Goal: Communication & Community: Answer question/provide support

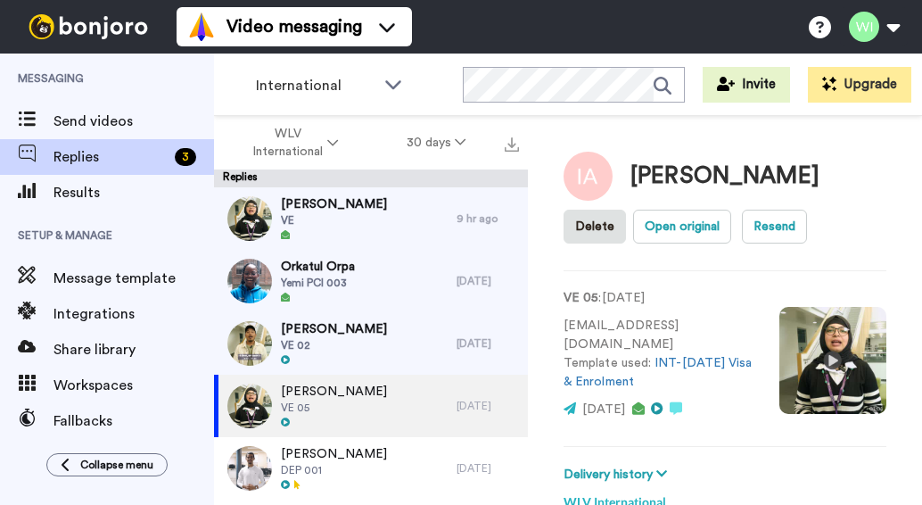
type textarea "x"
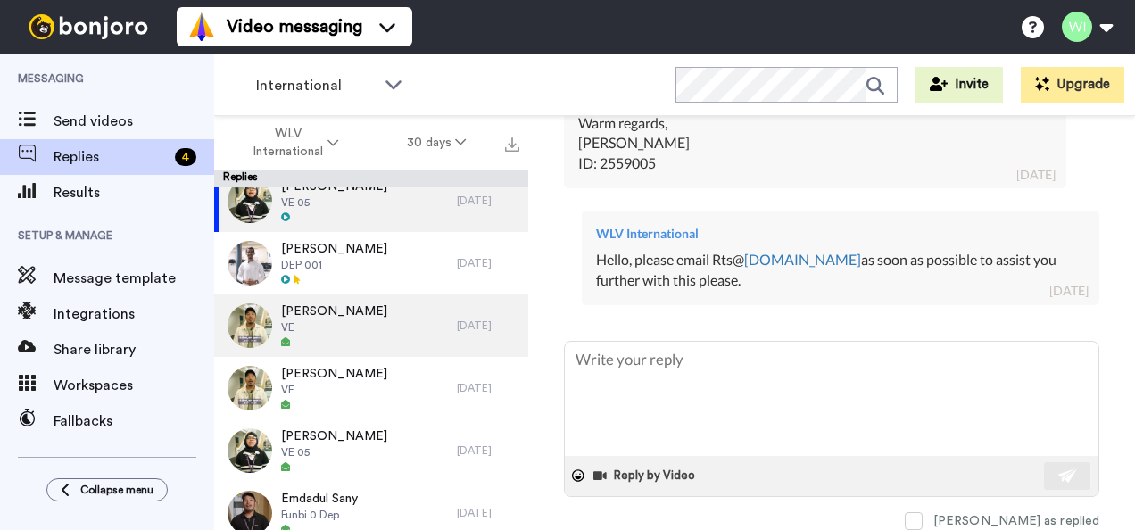
scroll to position [89, 0]
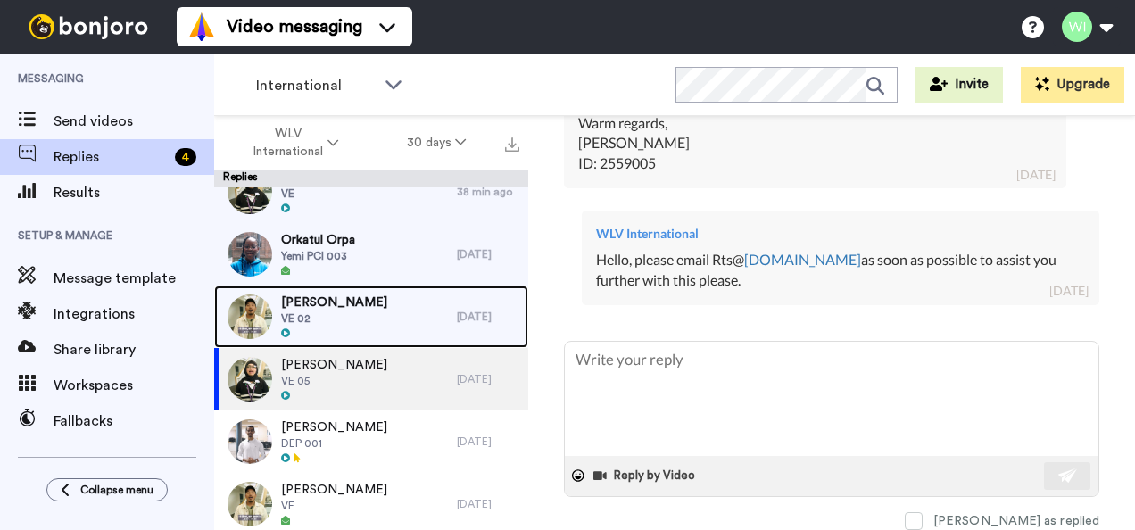
click at [368, 316] on div "[PERSON_NAME] VE 02" at bounding box center [335, 316] width 243 height 62
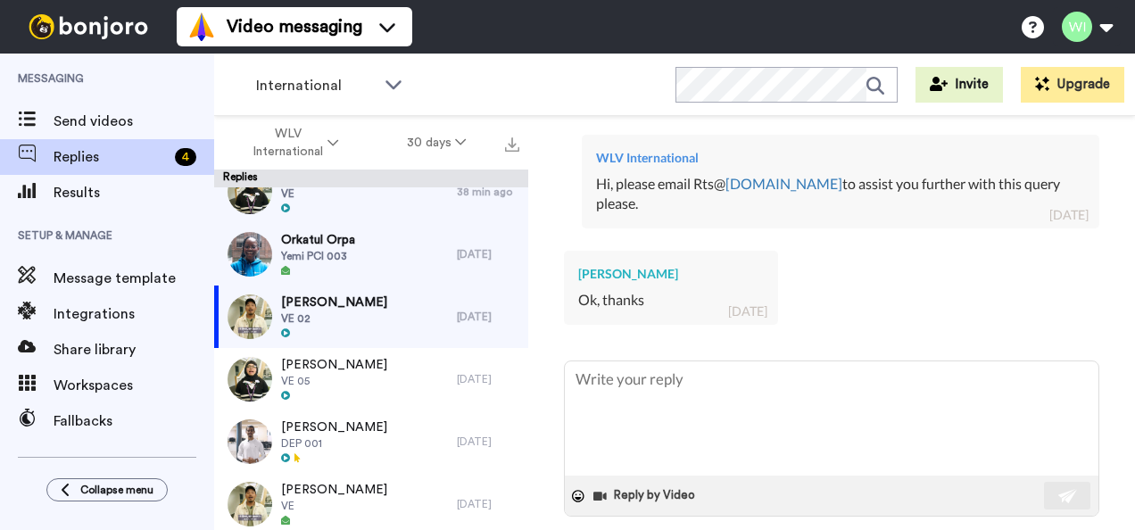
scroll to position [985, 0]
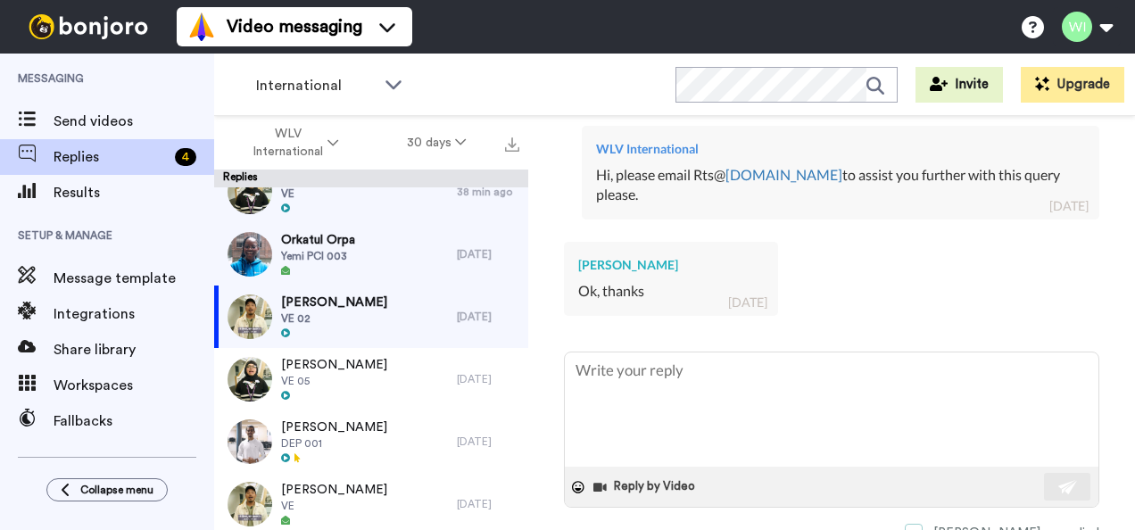
click at [922, 504] on span at bounding box center [914, 533] width 18 height 18
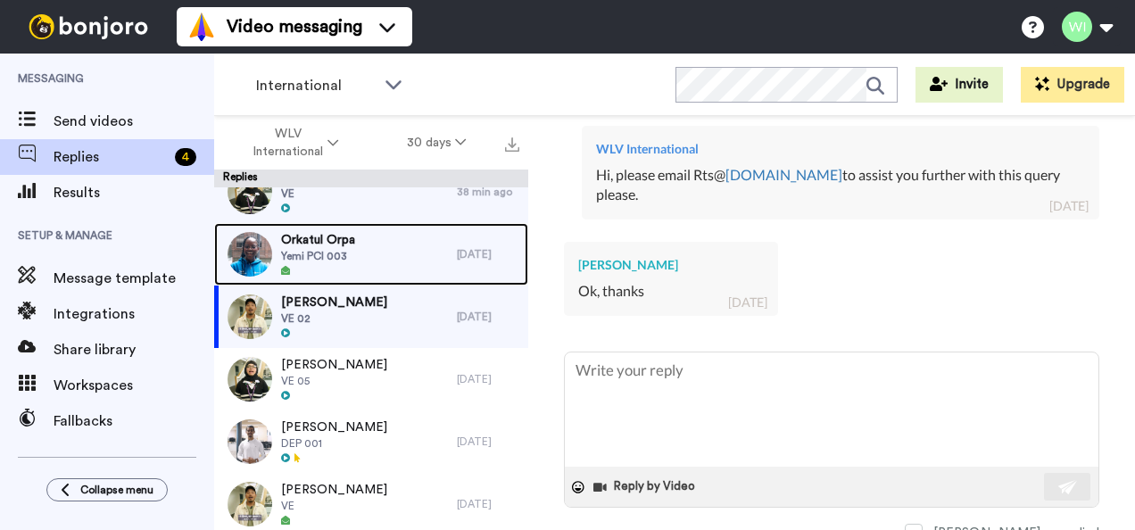
click at [369, 265] on div "Orkatul Orpa Yemi PCI 003" at bounding box center [335, 254] width 243 height 62
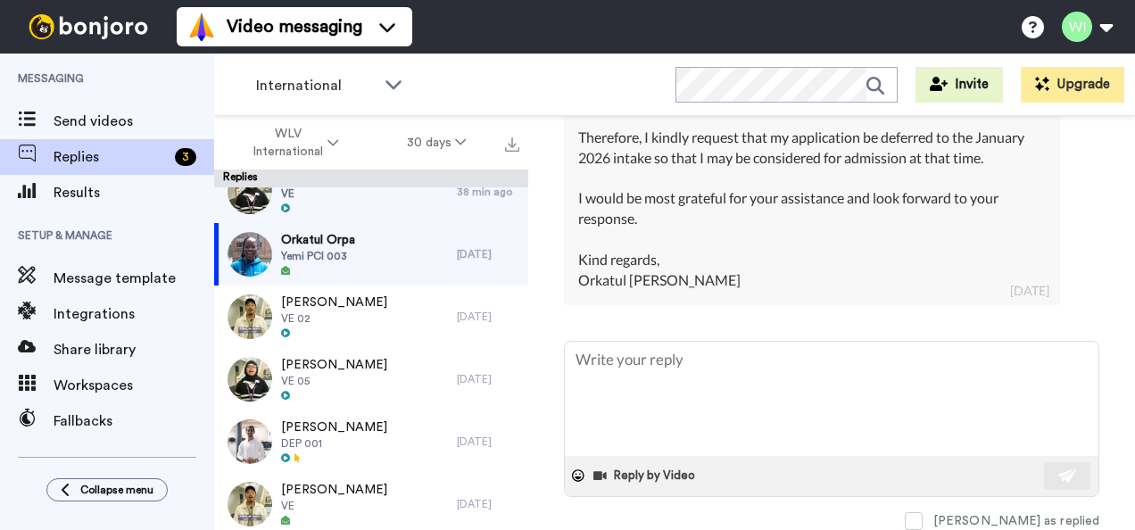
scroll to position [855, 0]
click at [626, 388] on textarea at bounding box center [831, 399] width 533 height 114
type textarea "x"
type textarea "H"
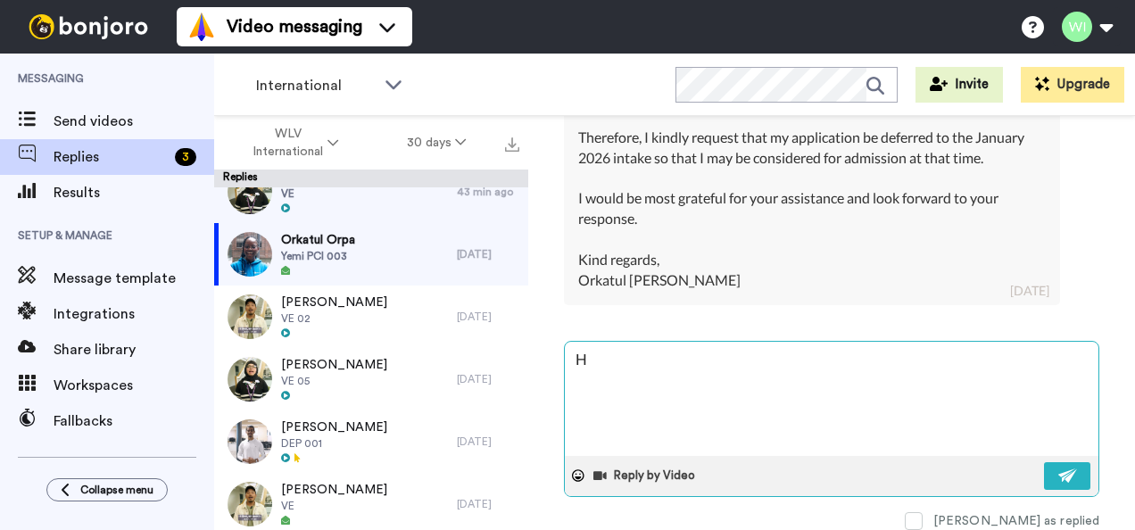
type textarea "x"
type textarea "Hw"
type textarea "x"
type textarea "H"
type textarea "x"
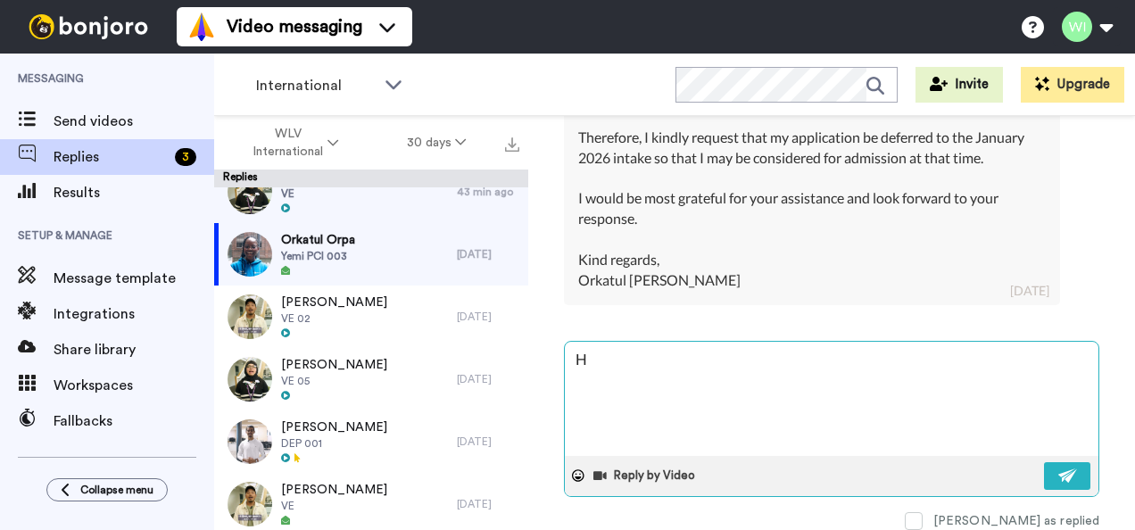
type textarea "He"
type textarea "x"
type textarea "Hel"
type textarea "x"
type textarea "Helo"
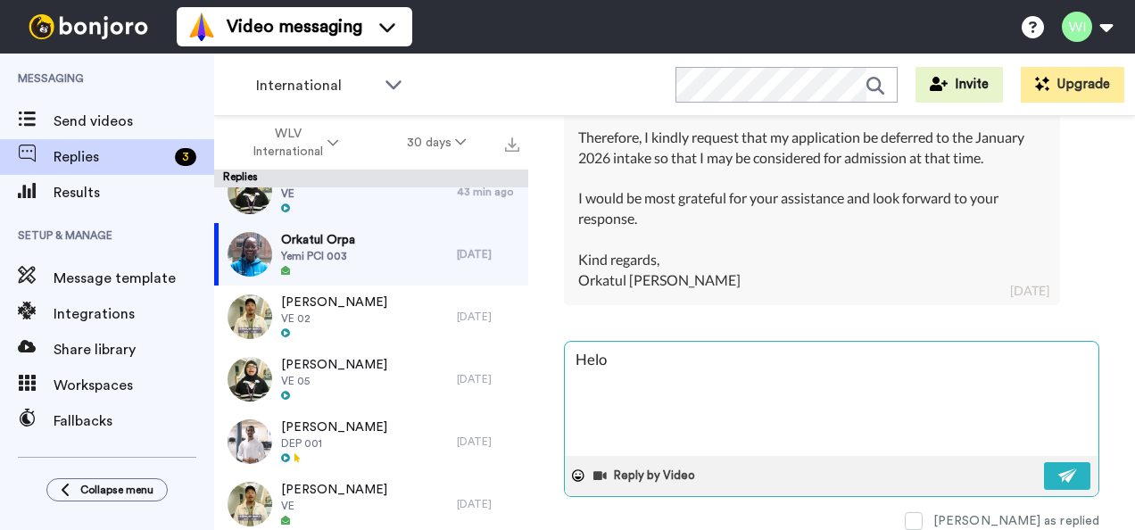
type textarea "x"
type textarea "Helo,"
type textarea "x"
type textarea "Helo,"
type textarea "x"
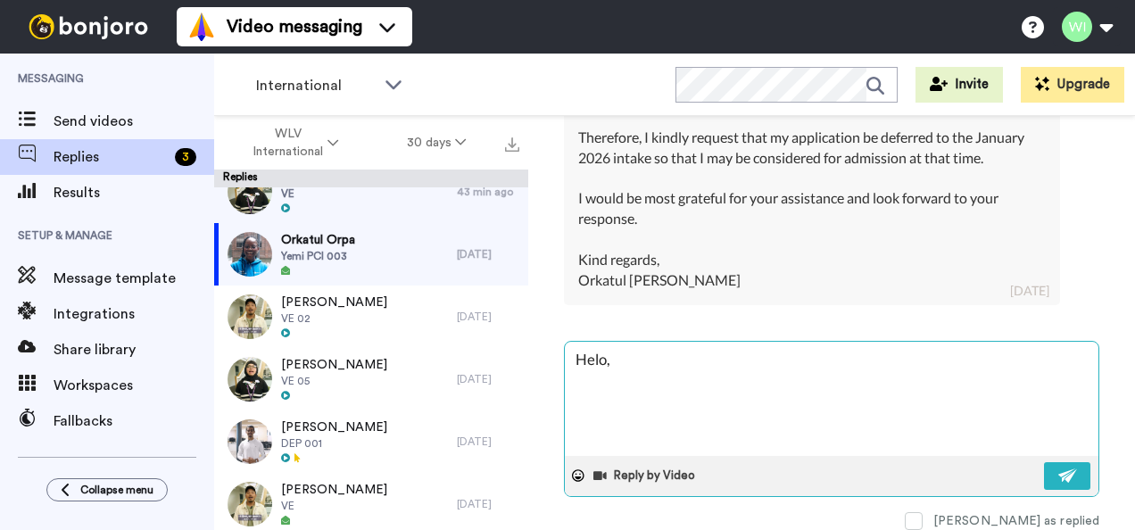
type textarea "Helo, p"
type textarea "x"
type textarea "Helo, pl"
type textarea "x"
type textarea "Helo, ple"
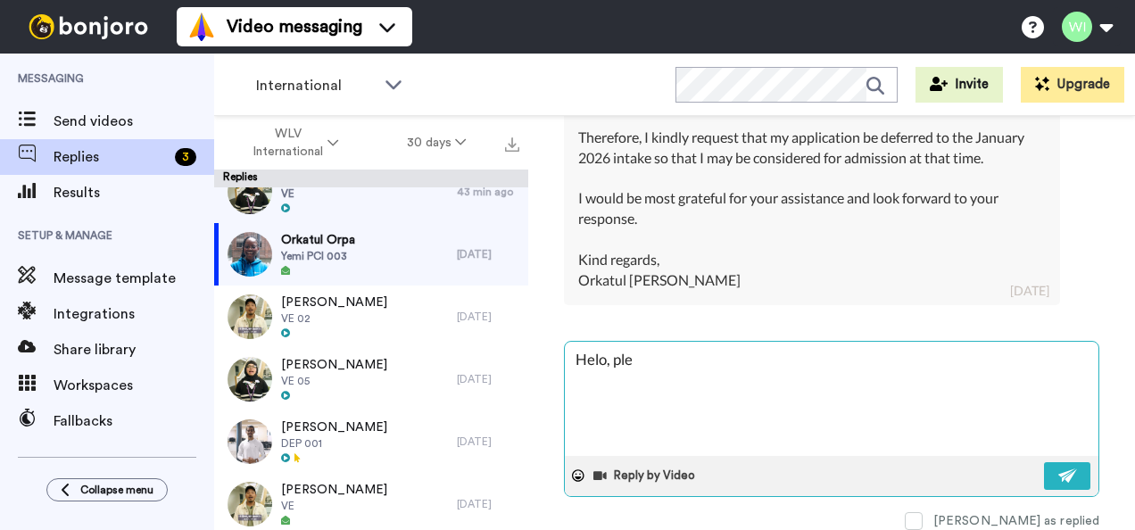
type textarea "x"
type textarea "Helo, plea"
type textarea "x"
type textarea "Helo, pleas"
type textarea "x"
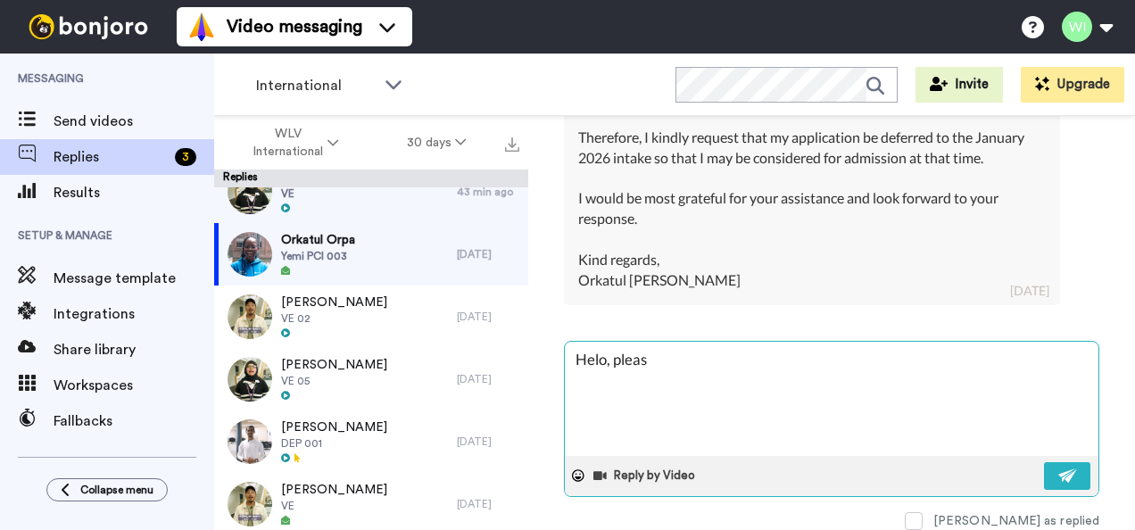
type textarea "Helo, pleas"
type textarea "x"
type textarea "Helo, pleas"
type textarea "x"
type textarea "Helo, plea"
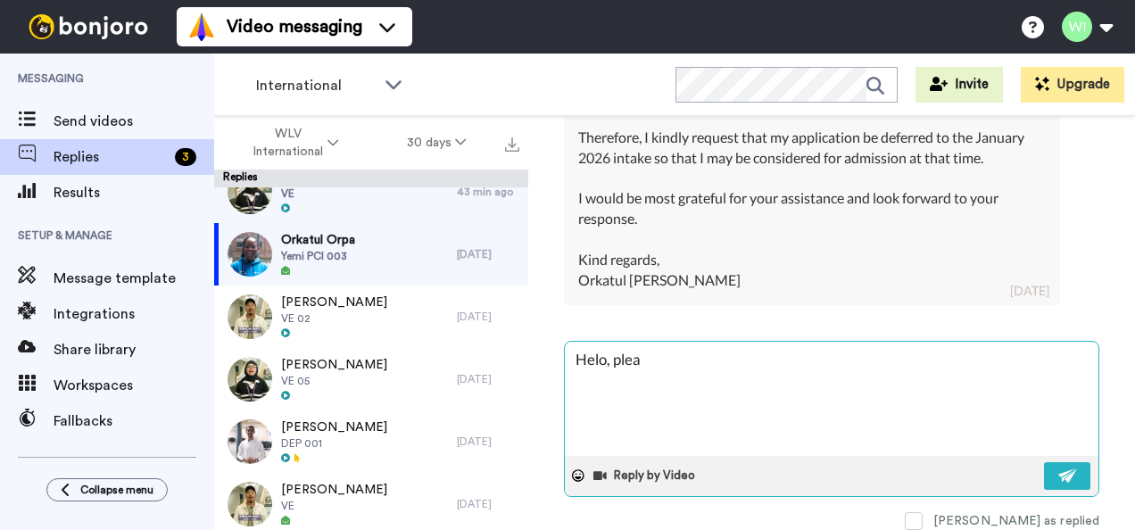
type textarea "x"
type textarea "Helo, ple"
type textarea "x"
type textarea "Helo, pl"
type textarea "x"
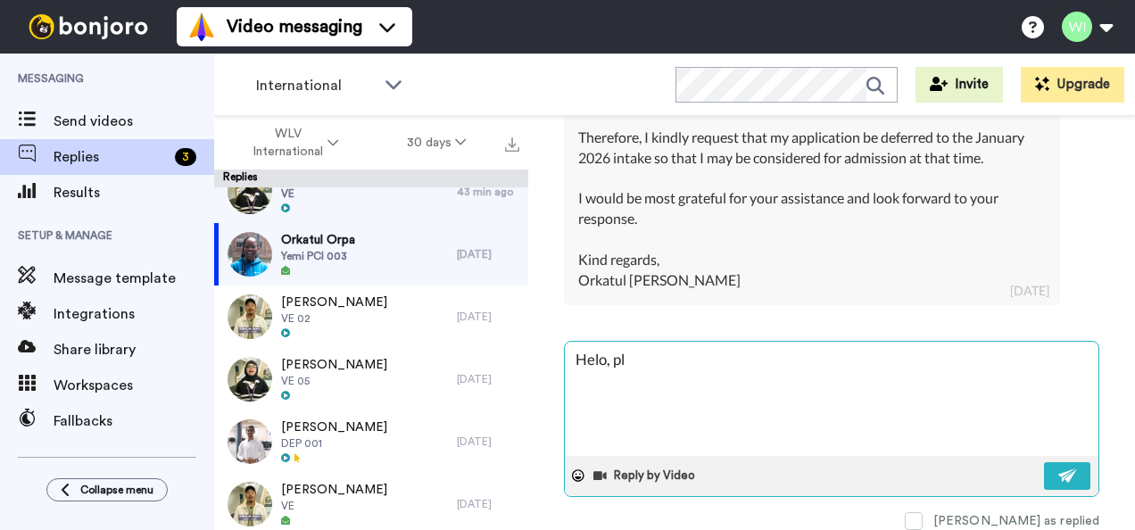
type textarea "Helo, p"
type textarea "x"
type textarea "Helo,"
type textarea "x"
type textarea "Helo,"
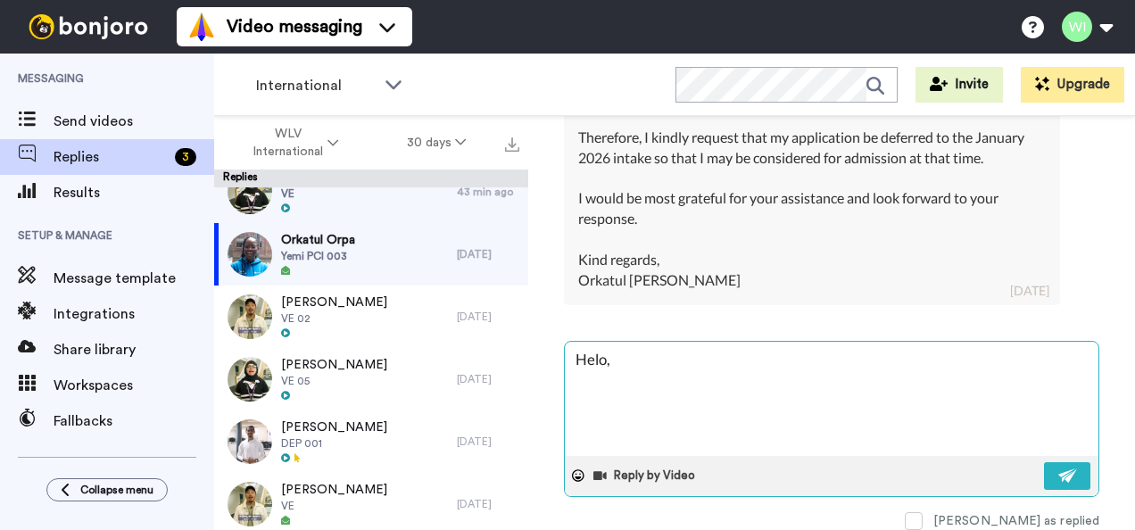
type textarea "x"
type textarea "Helo"
type textarea "x"
type textarea "Hel"
type textarea "x"
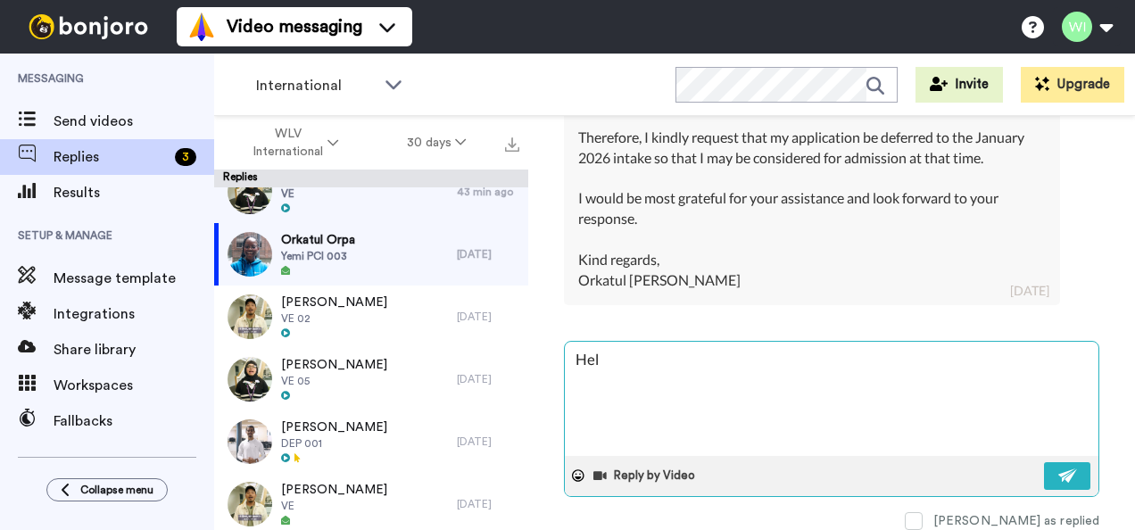
type textarea "Hell"
type textarea "x"
type textarea "Hello"
type textarea "x"
type textarea "Hello,"
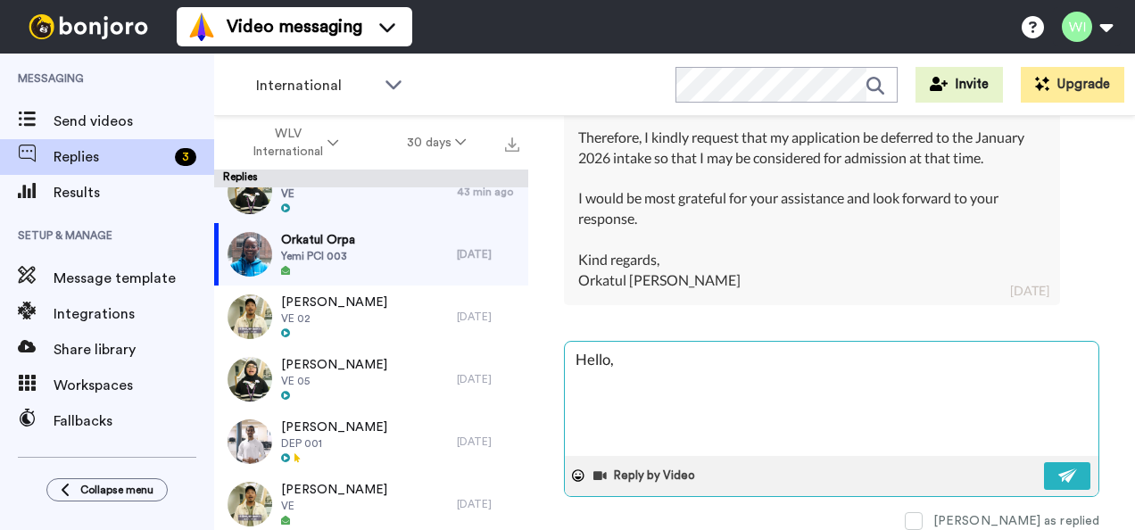
type textarea "x"
type textarea "Hello,"
type textarea "x"
type textarea "Hello, p"
type textarea "x"
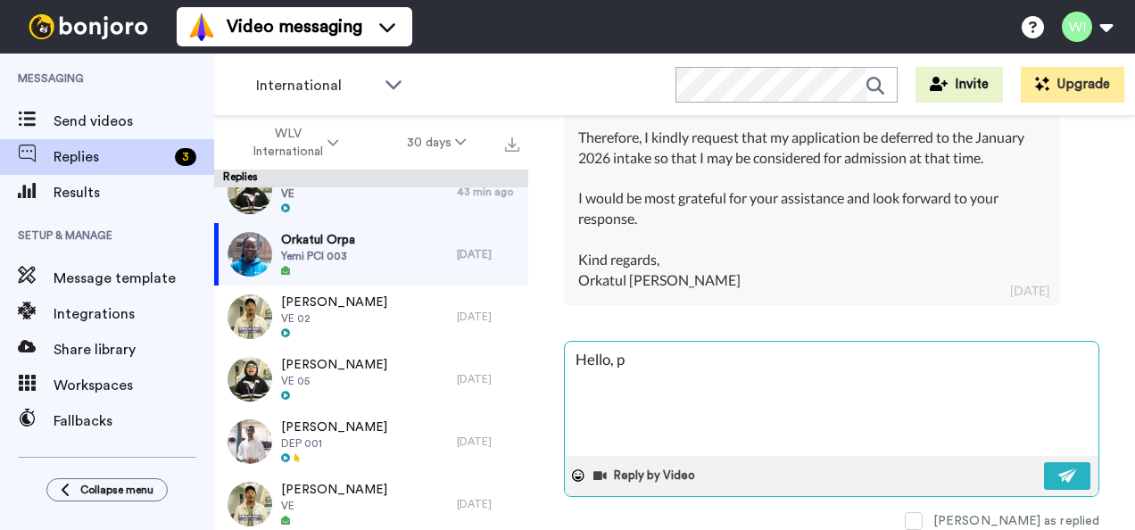
type textarea "Hello, pl"
type textarea "x"
type textarea "Hello, ple"
type textarea "x"
type textarea "Hello, plea"
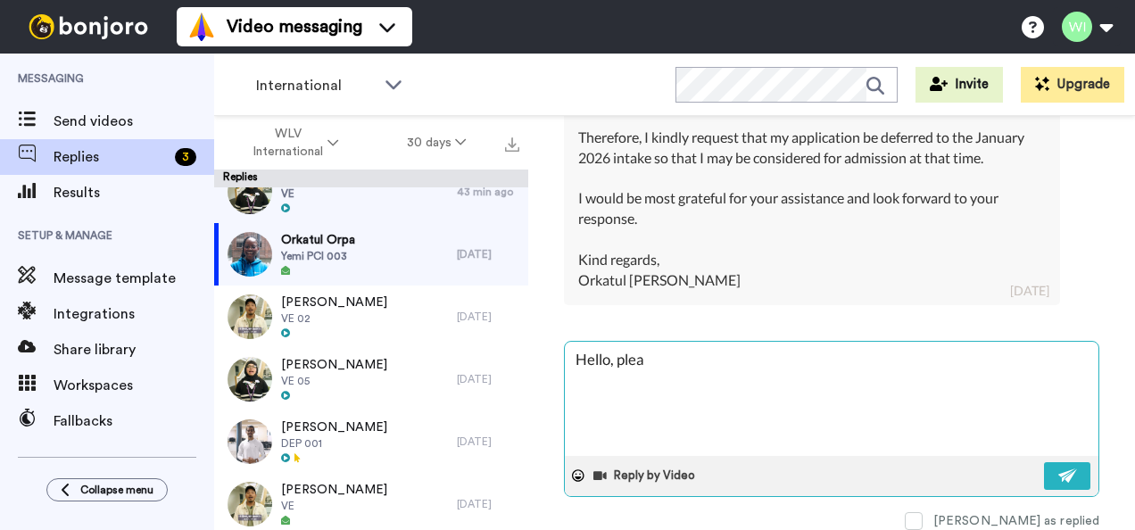
type textarea "x"
type textarea "Hello, pleas"
type textarea "x"
type textarea "Hello, please"
type textarea "x"
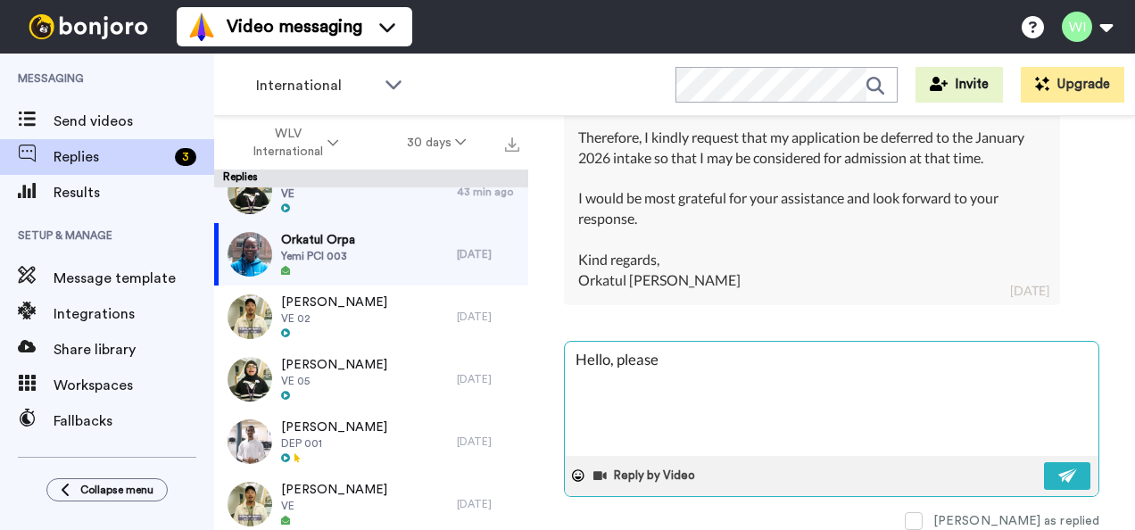
type textarea "Hello, please"
type textarea "x"
type textarea "Hello, please go"
type textarea "x"
type textarea "Hello, please go"
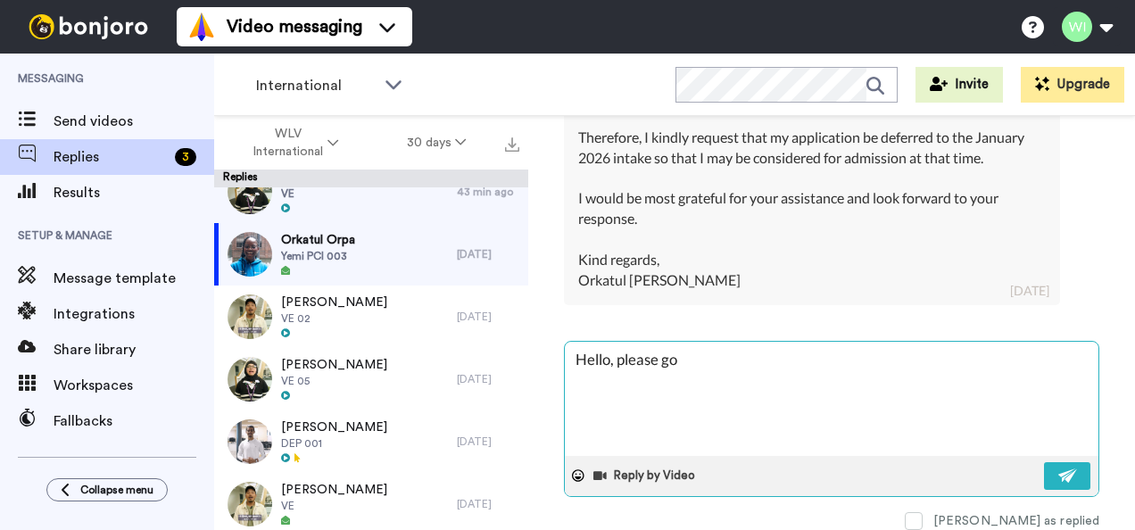
type textarea "x"
type textarea "Hello, please go t"
type textarea "x"
type textarea "Hello, please go th"
type textarea "x"
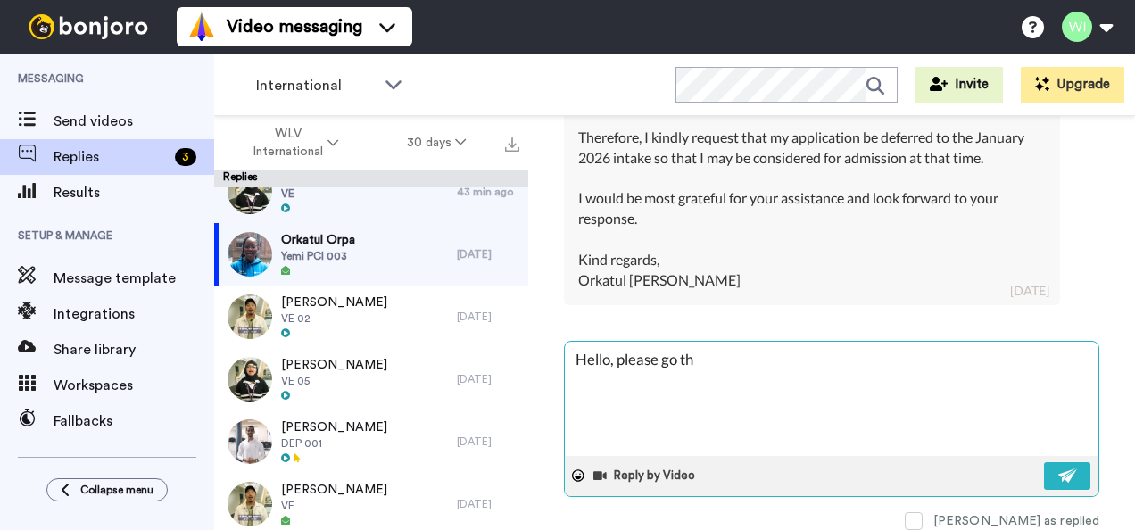
type textarea "Hello, please go thr"
type textarea "x"
type textarea "Hello, please go thro"
type textarea "x"
type textarea "Hello, please go throu"
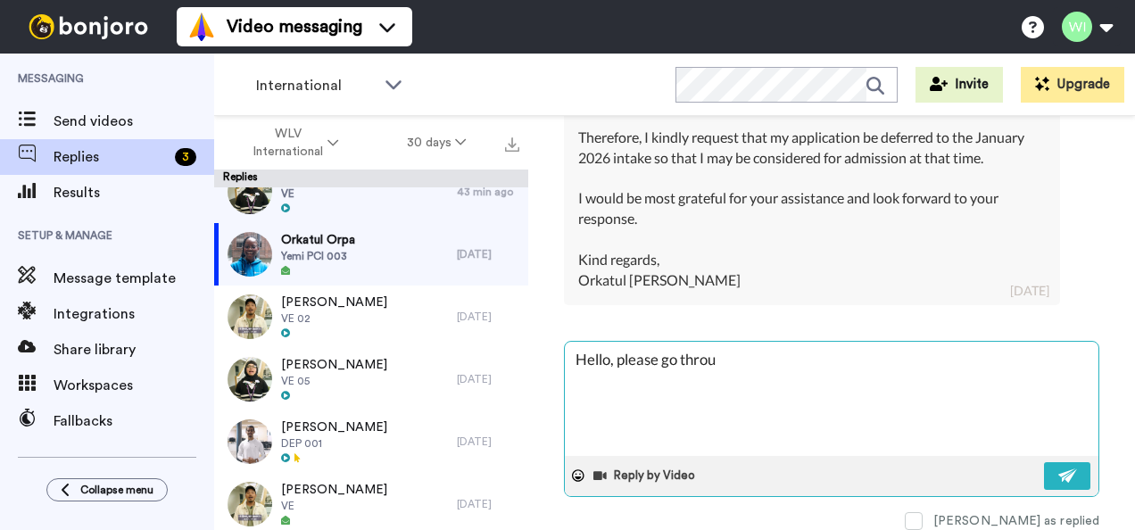
type textarea "x"
type textarea "Hello, please go through"
type textarea "x"
type textarea "Hello, please go through"
type textarea "x"
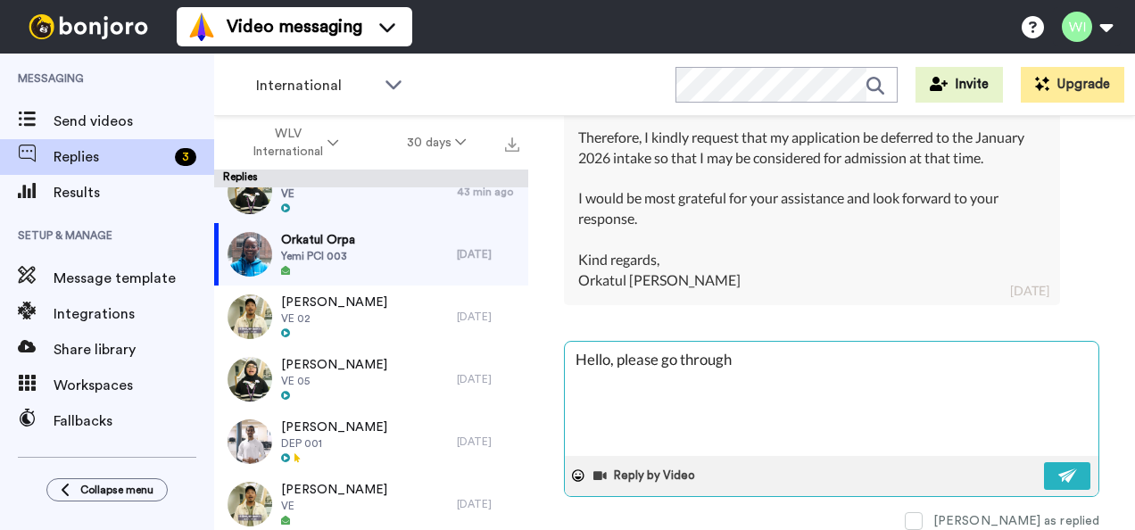
type textarea "Hello, please go through t"
type textarea "x"
type textarea "Hello, please go through th"
type textarea "x"
type textarea "Hello, please go through thi"
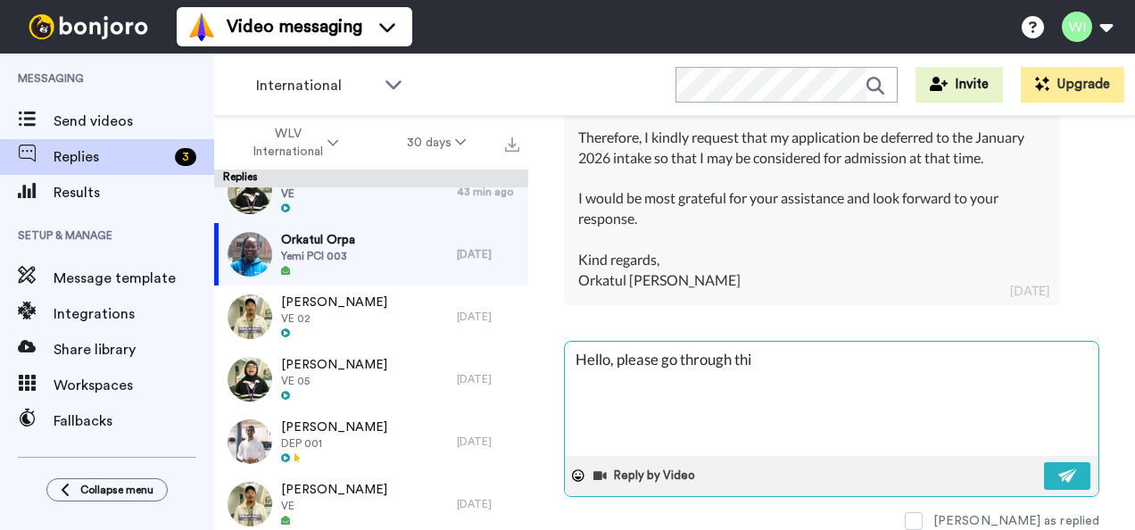
type textarea "x"
type textarea "Hello, please go through this"
type textarea "x"
type textarea "Hello, please go through this"
type textarea "x"
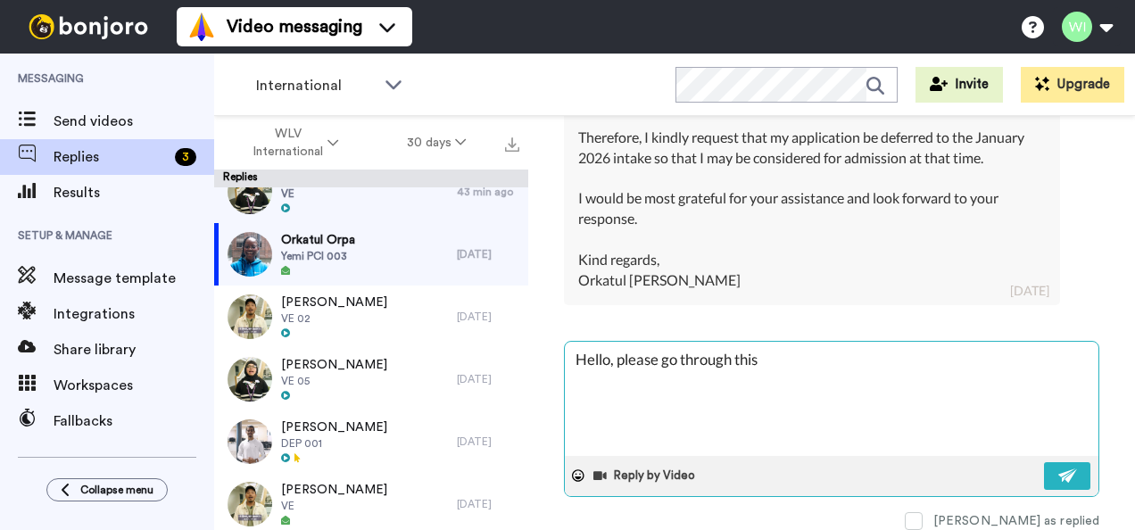
type textarea "Hello, please go through this l"
type textarea "x"
type textarea "Hello, please go through this li"
type textarea "x"
type textarea "Hello, please go through this lin"
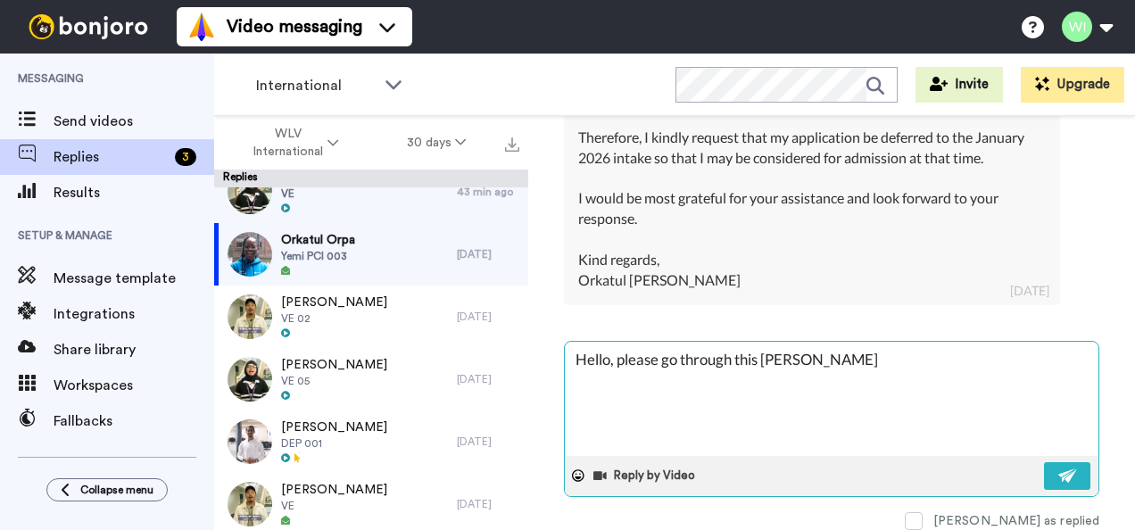
type textarea "x"
type textarea "Hello, please go through this link"
type textarea "x"
type textarea "Hello, please go through this link"
type textarea "x"
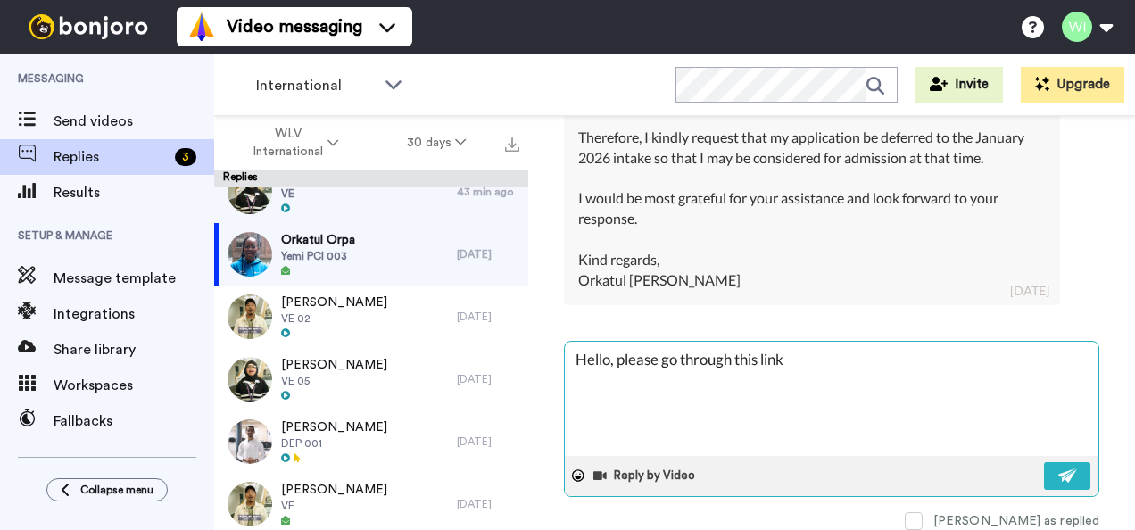
type textarea "Hello, please go through this link t"
type textarea "x"
type textarea "Hello, please go through this link to"
type textarea "x"
type textarea "Hello, please go through this link to"
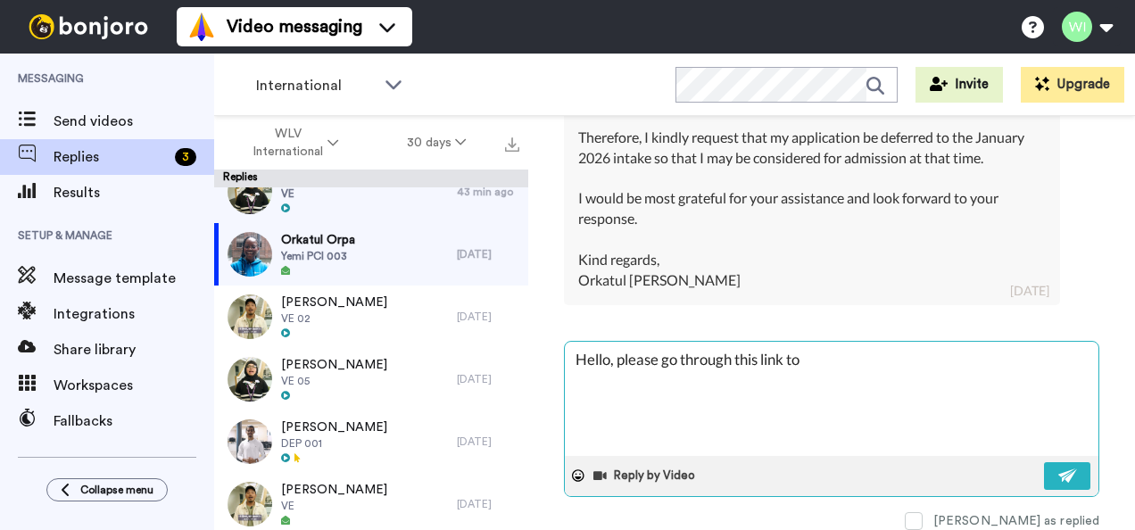
type textarea "x"
type textarea "Hello, please go through this link to g"
type textarea "x"
type textarea "Hello, please go through this link to go"
type textarea "x"
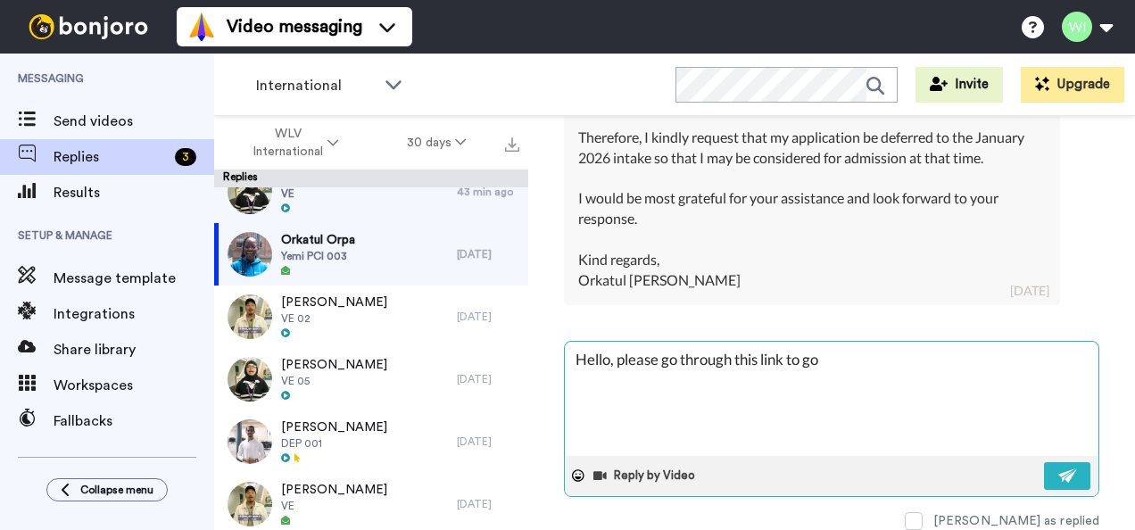
type textarea "Hello, please go through this link to go"
type textarea "x"
type textarea "Hello, please go through this link to go a"
type textarea "x"
type textarea "Hello, please go through this link to go ah"
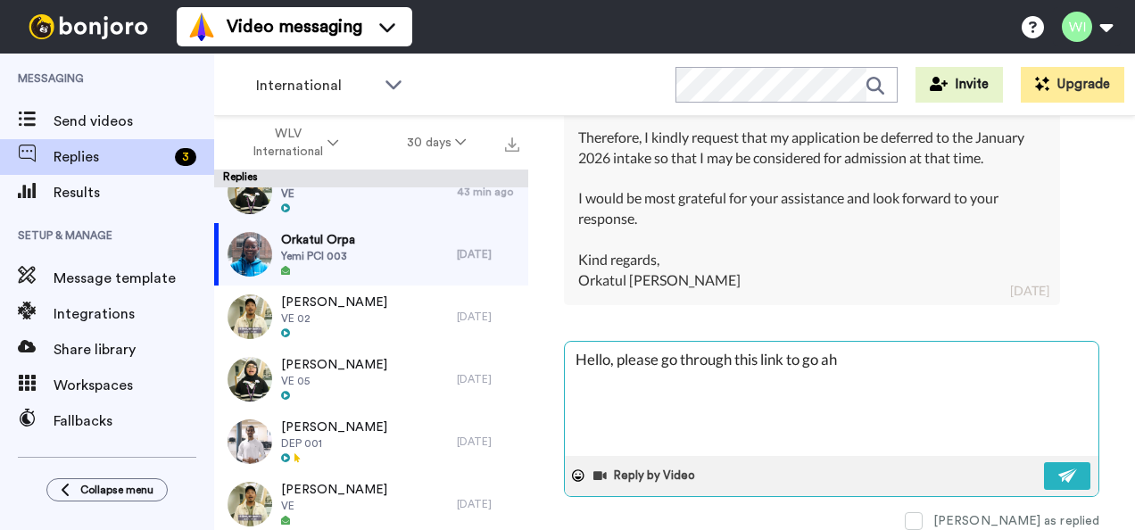
type textarea "x"
type textarea "Hello, please go through this link to go ahe"
type textarea "x"
type textarea "Hello, please go through this link to go ahea"
type textarea "x"
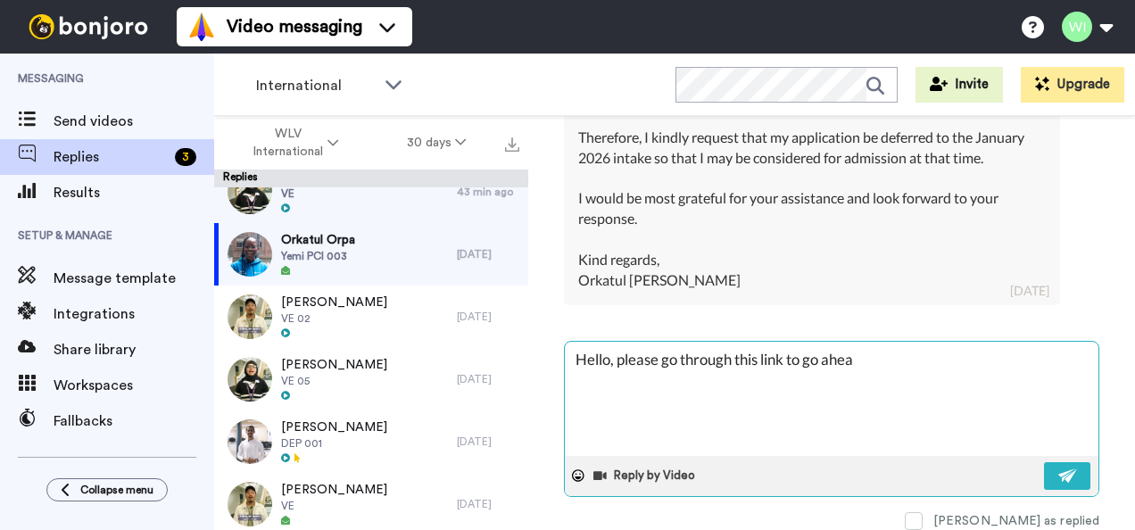
type textarea "Hello, please go through this link to go ahead"
type textarea "x"
type textarea "Hello, please go through this link to go ahead"
type textarea "x"
type textarea "Hello, please go through this link to go ahead w"
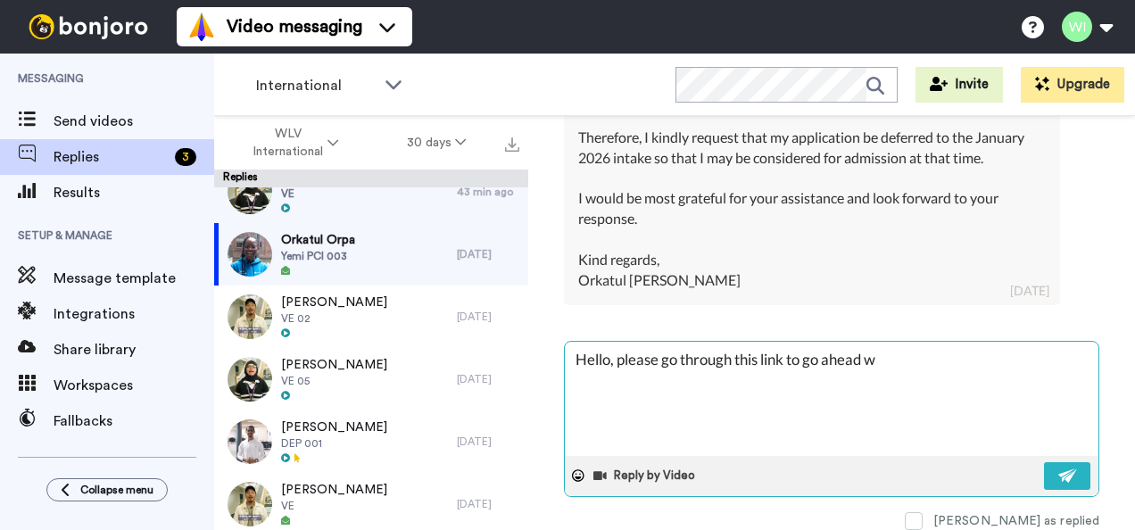
type textarea "x"
type textarea "Hello, please go through this link to go ahead wi"
type textarea "x"
type textarea "Hello, please go through this link to go ahead wit"
type textarea "x"
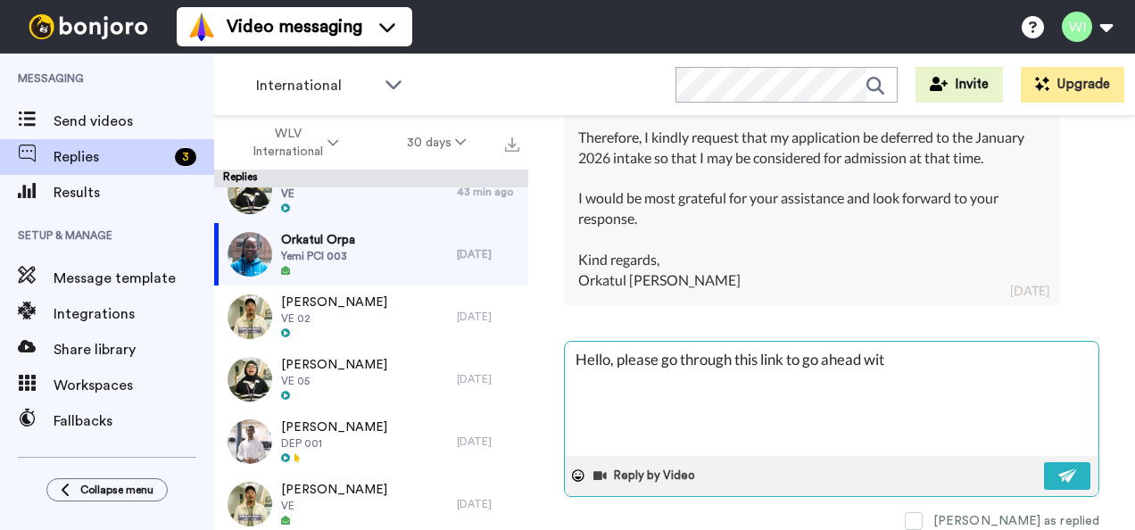
type textarea "Hello, please go through this link to go ahead with"
type textarea "x"
type textarea "Hello, please go through this link to go ahead with"
type textarea "x"
type textarea "Hello, please go through this link to go ahead with yo"
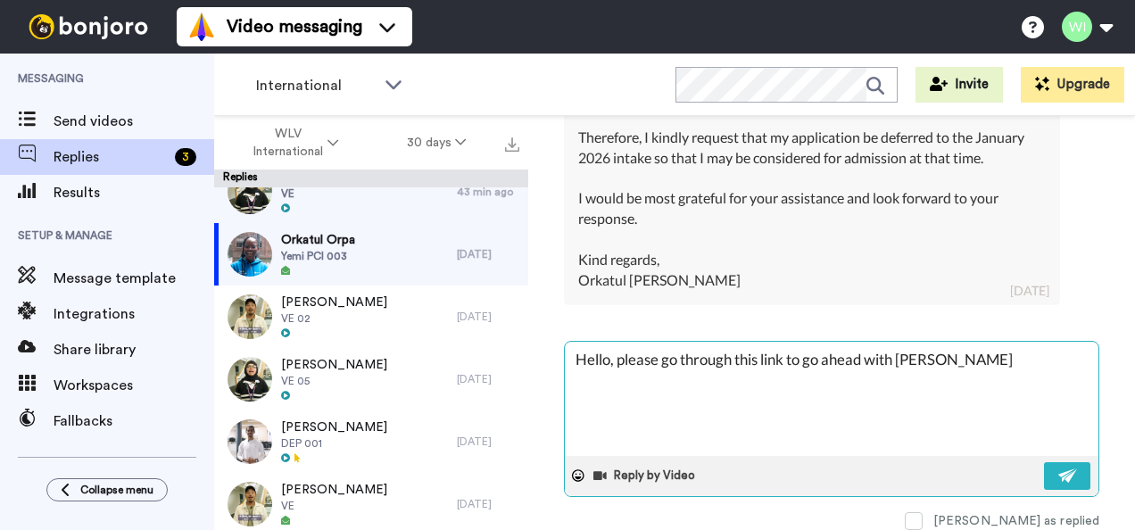
type textarea "x"
type textarea "Hello, please go through this link to go ahead with you"
type textarea "x"
type textarea "Hello, please go through this link to go ahead with your"
type textarea "x"
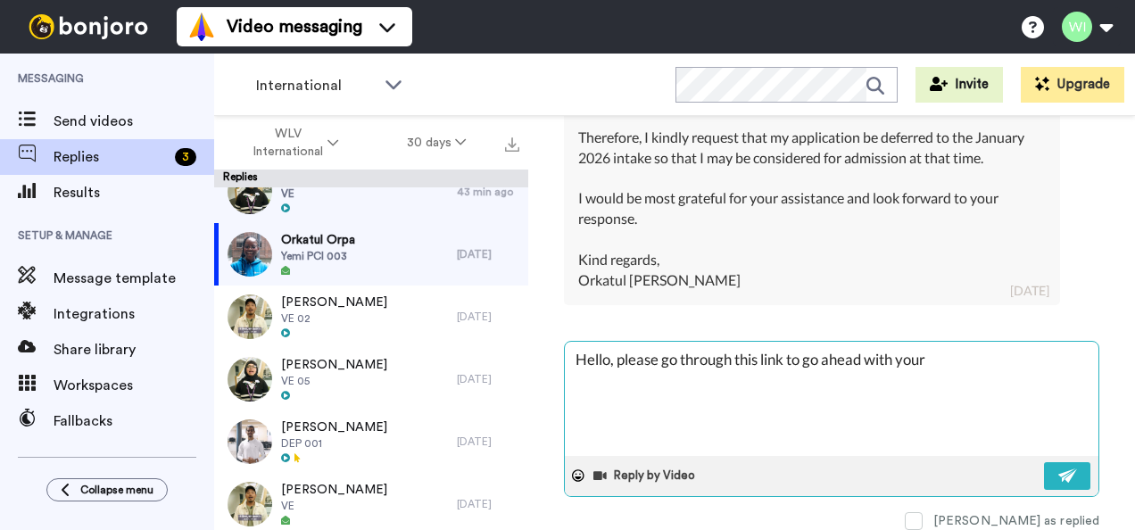
type textarea "Hello, please go through this link to go ahead with your"
type textarea "x"
type textarea "Hello, please go through this link to go ahead with your a"
type textarea "x"
type textarea "Hello, please go through this link to go ahead with your ap"
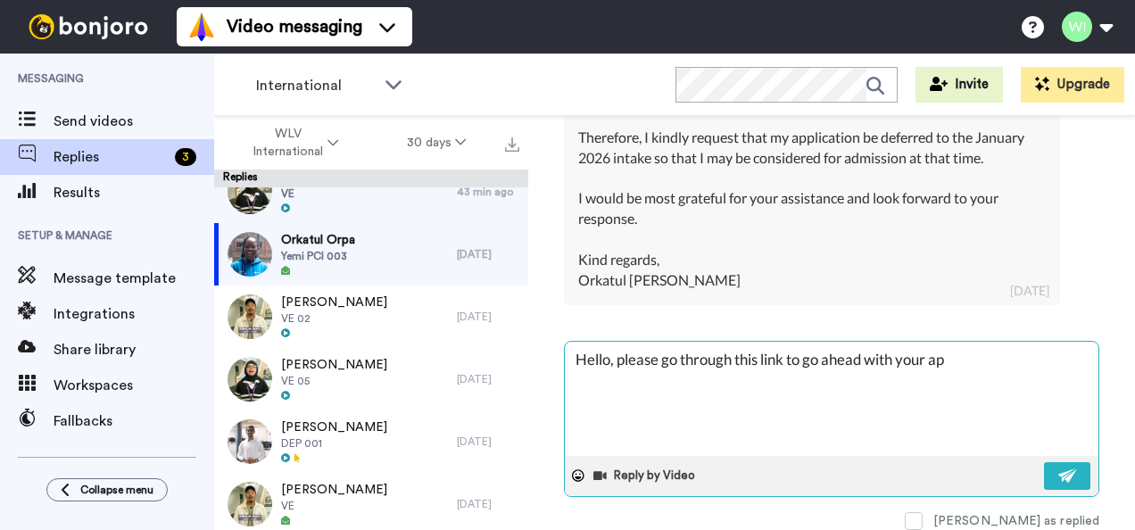
type textarea "x"
type textarea "Hello, please go through this link to go ahead with your app"
type textarea "x"
type textarea "Hello, please go through this link to go ahead with your appl"
type textarea "x"
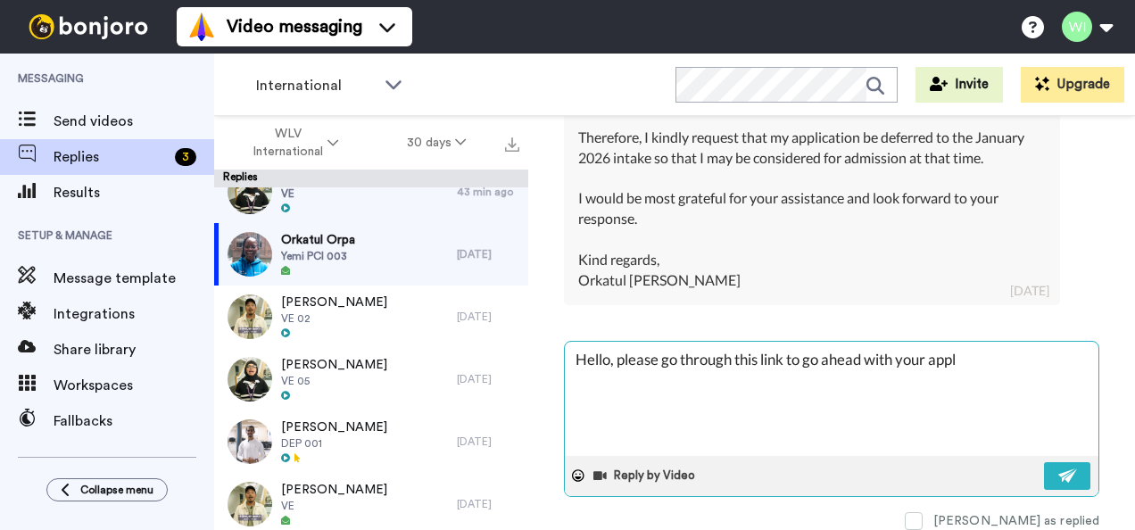
type textarea "Hello, please go through this link to go ahead with your appli"
type textarea "x"
type textarea "Hello, please go through this link to go ahead with your applic"
type textarea "x"
type textarea "Hello, please go through this link to go ahead with your applicat"
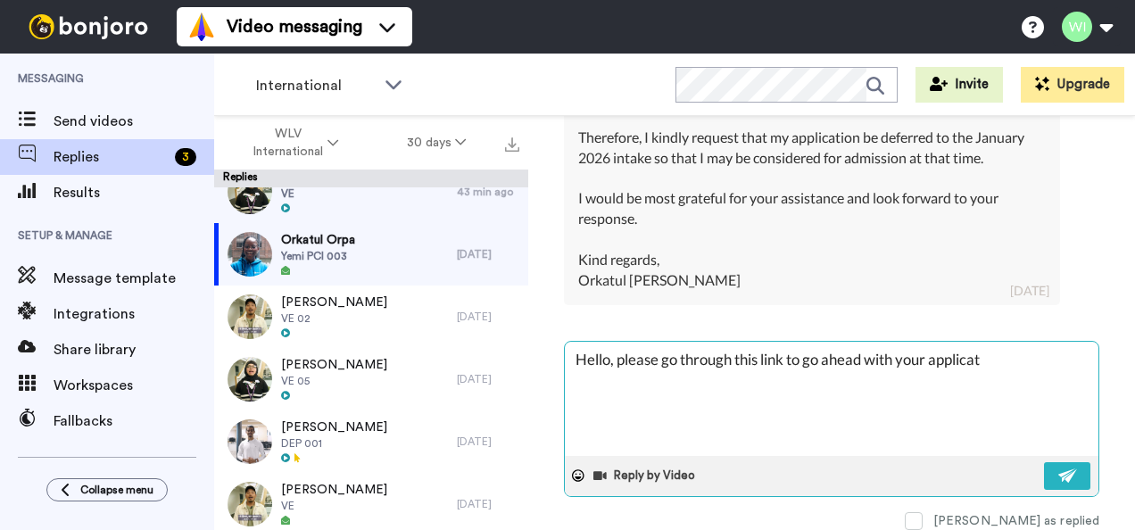
type textarea "x"
type textarea "Hello, please go through this link to go ahead with your applicati"
type textarea "x"
type textarea "Hello, please go through this link to go ahead with your applicatio"
type textarea "x"
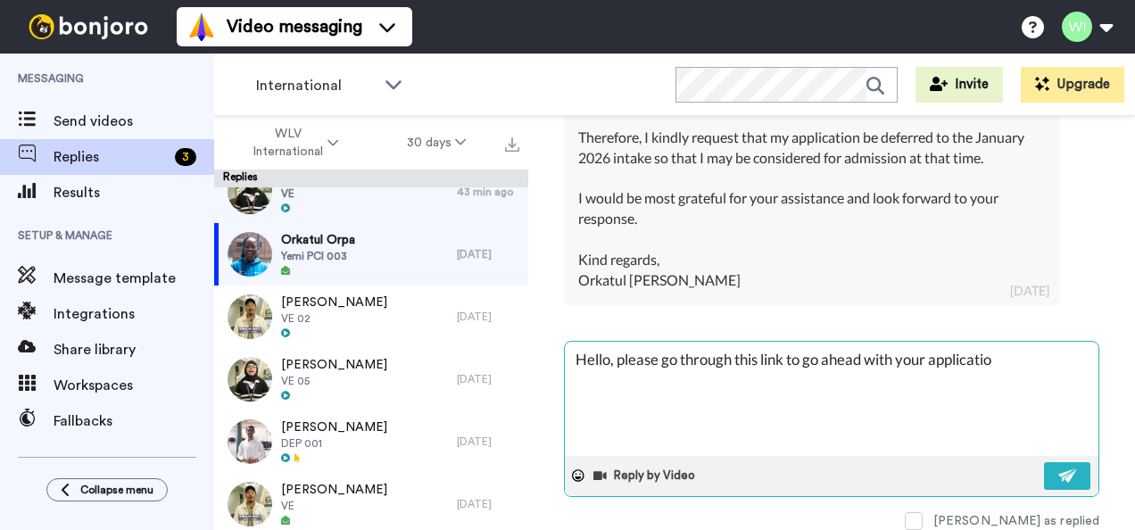
type textarea "Hello, please go through this link to go ahead with your application"
type textarea "x"
type textarea "Hello, please go through this link to go ahead with your application"
type textarea "x"
type textarea "Hello, please go through this link to go ahead with your application d"
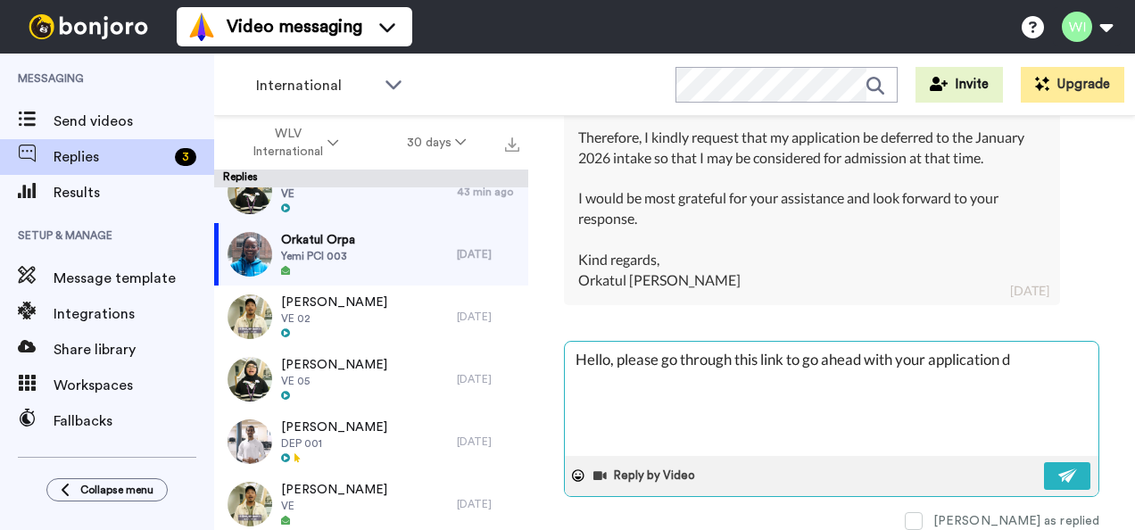
type textarea "x"
type textarea "Hello, please go through this link to go ahead with your application def"
type textarea "x"
type textarea "Hello, please go through this link to go ahead with your application defe"
type textarea "x"
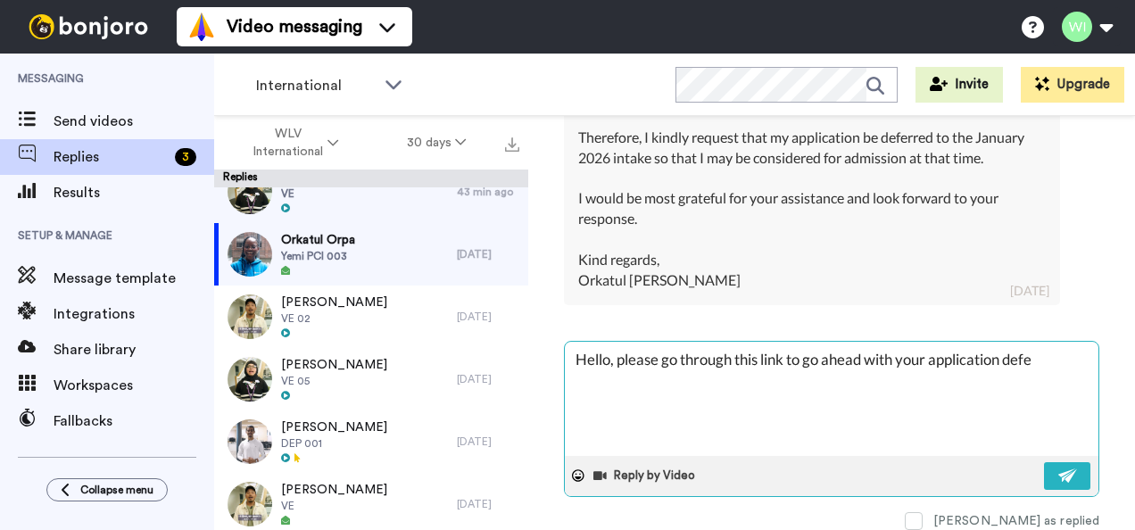
type textarea "Hello, please go through this link to go ahead with your application defer"
type textarea "x"
type textarea "Hello, please go through this link to go ahead with your application deferr"
type textarea "x"
type textarea "Hello, please go through this link to go ahead with your application deferra"
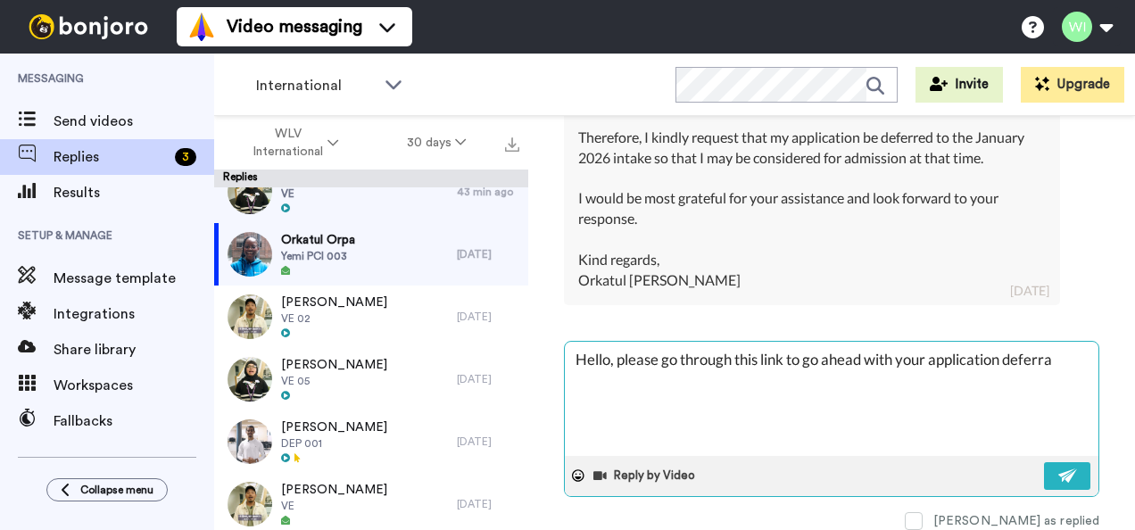
type textarea "x"
type textarea "Hello, please go through this link to go ahead with your application deferral"
type textarea "x"
type textarea "Hello, please go through this link to go ahead with your application deferral"
paste textarea "https://forms.office.com/pages/responsepage.aspx?id=y7Ig5ikBu0Se3aqm6QV1FP2AhSG…"
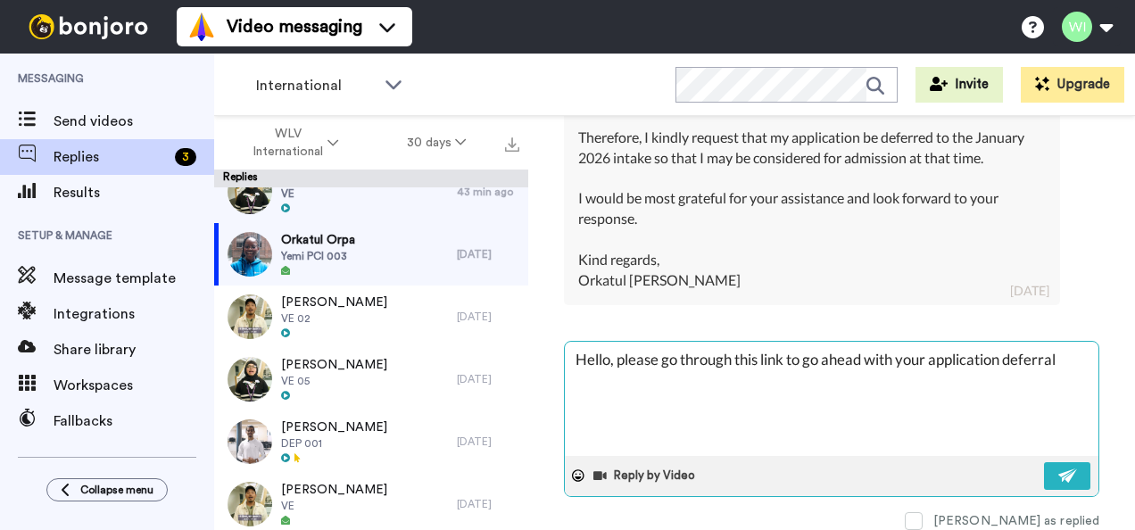
type textarea "x"
type textarea "Hello, please go through this link to go ahead with your application deferral h…"
type textarea "x"
type textarea "Hello, please go through this link to go ahead with your application deferral h…"
click at [922, 414] on textarea "Hello, please go through this link to go ahead with your application deferral h…" at bounding box center [831, 399] width 533 height 114
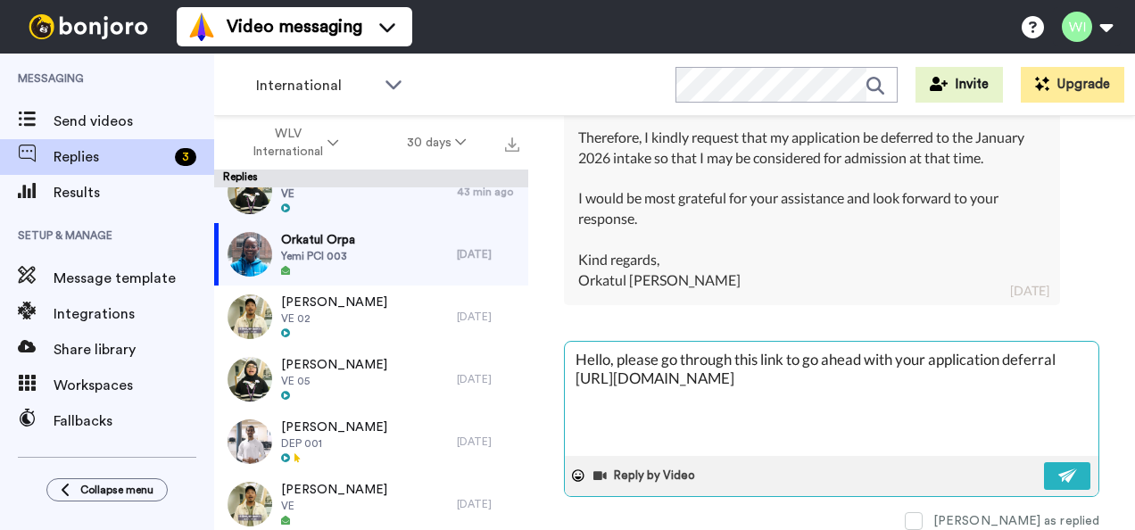
type textarea "x"
type textarea "Hello, please go through this link to go ahead with your application deferral h…"
type textarea "x"
type textarea "Hello, please go through this link to go ahead with your application deferral h…"
type textarea "x"
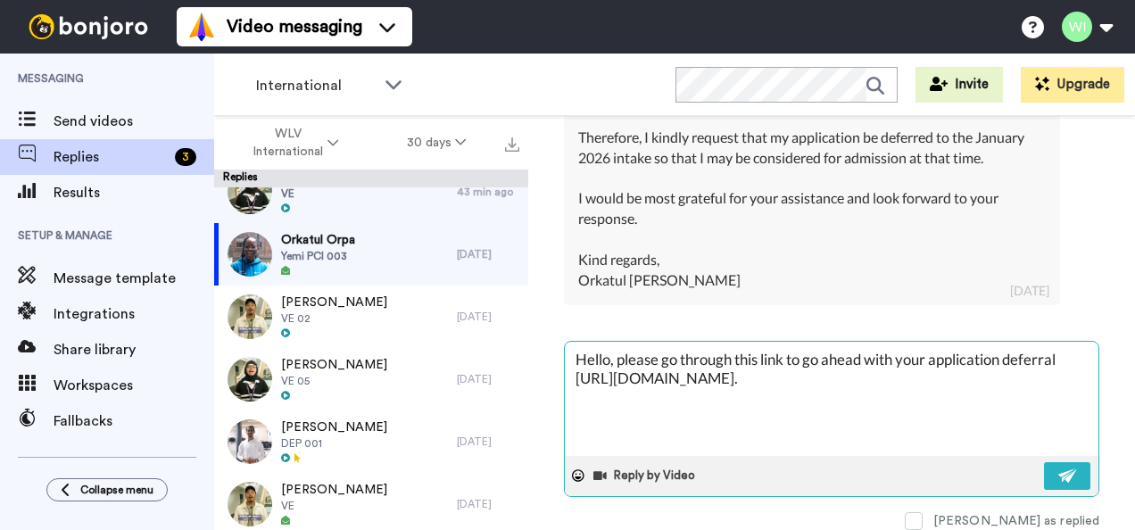
type textarea "Hello, please go through this link to go ahead with your application deferral h…"
type textarea "x"
type textarea "Hello, please go through this link to go ahead with your application deferral h…"
type textarea "x"
type textarea "Hello, please go through this link to go ahead with your application deferral h…"
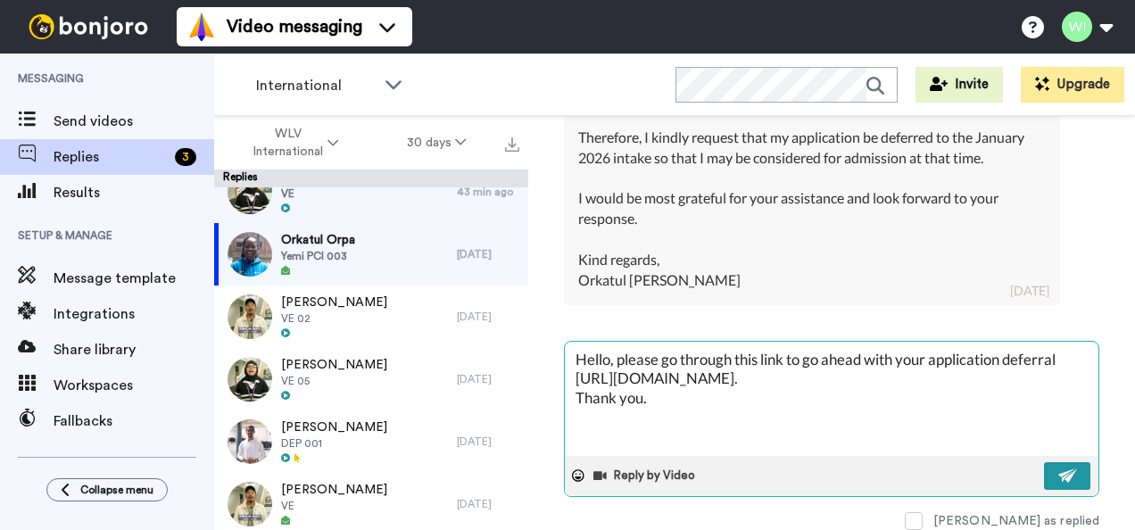
click at [922, 472] on button at bounding box center [1067, 476] width 46 height 28
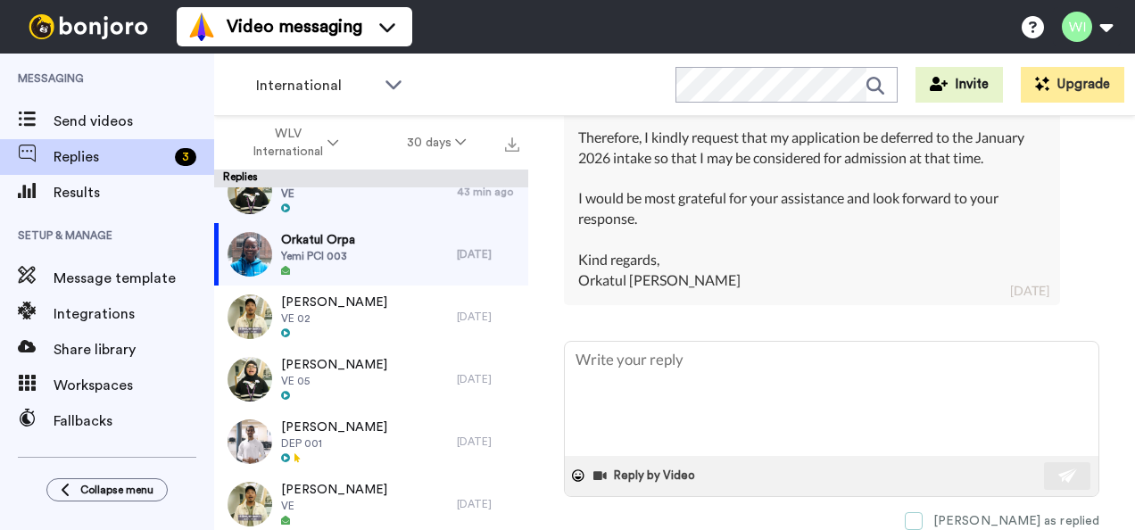
click at [922, 504] on span at bounding box center [914, 521] width 18 height 18
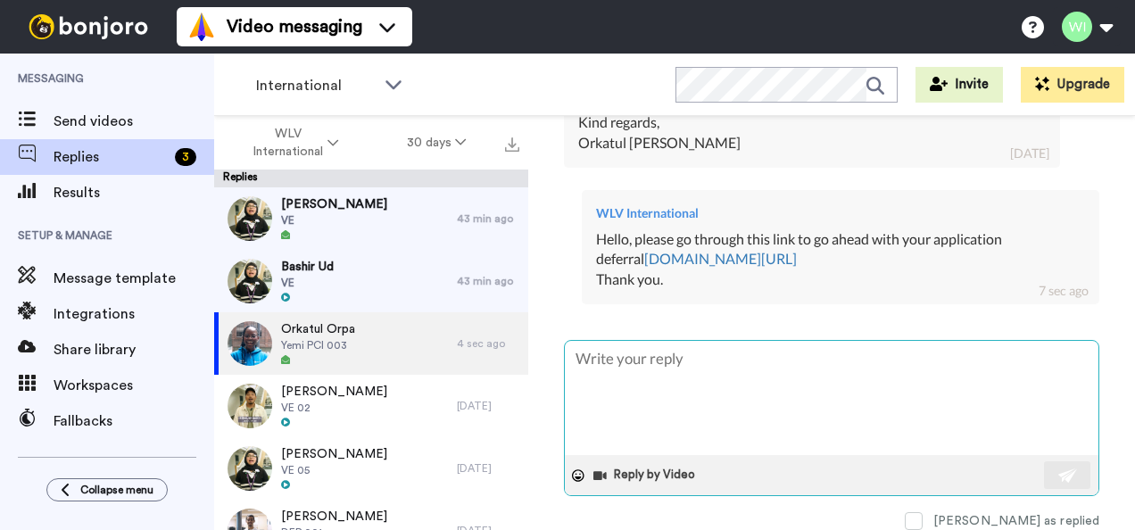
scroll to position [991, 0]
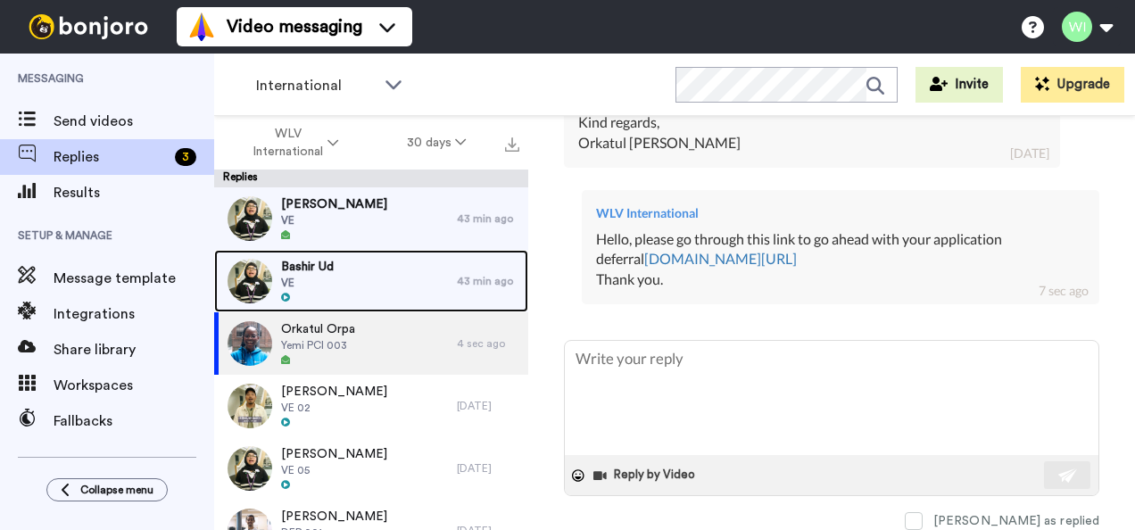
click at [327, 256] on div "Bashir Ud VE" at bounding box center [335, 281] width 243 height 62
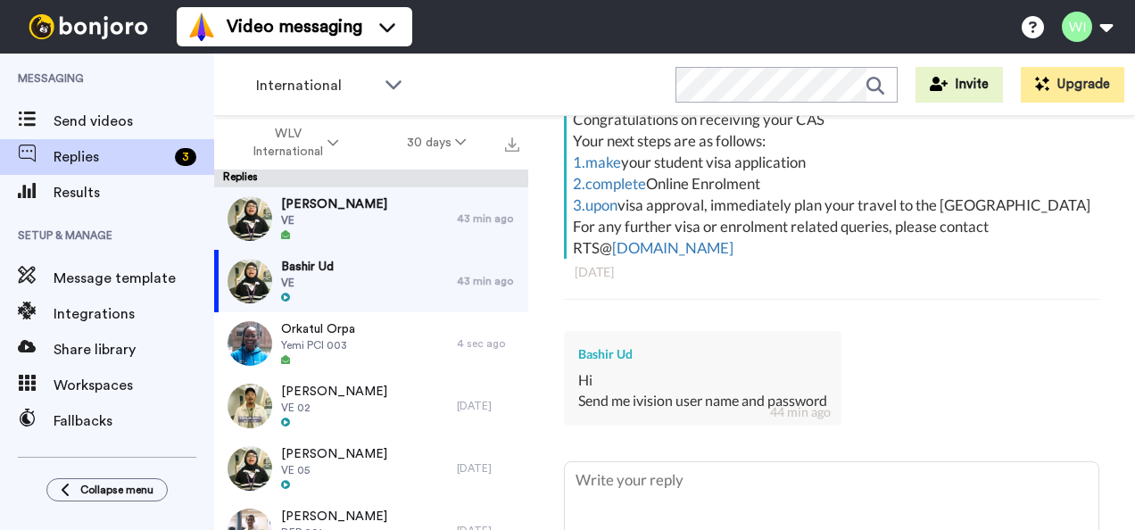
scroll to position [486, 0]
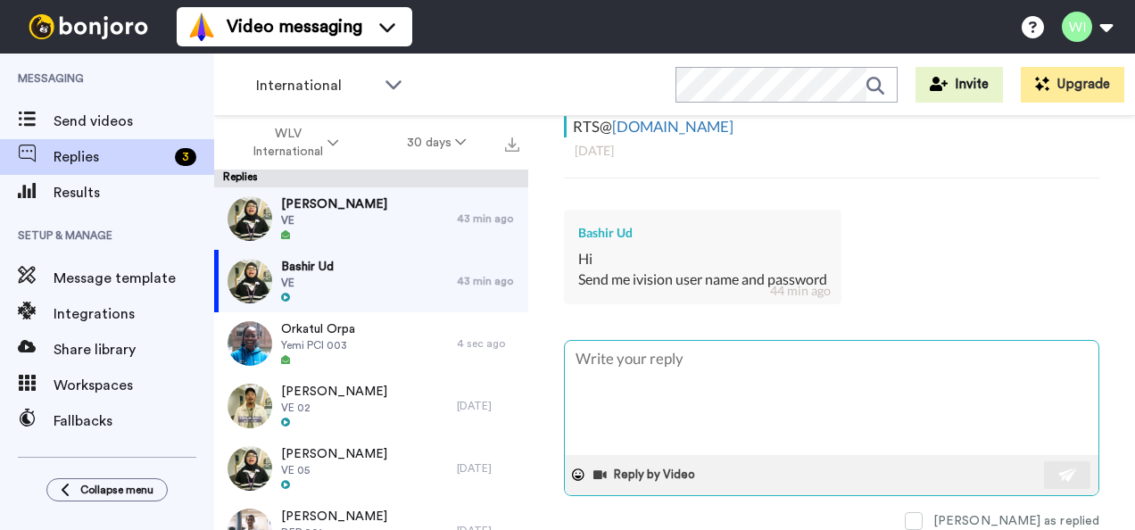
click at [723, 362] on textarea at bounding box center [831, 398] width 533 height 114
click at [922, 467] on img at bounding box center [1068, 474] width 20 height 14
click at [922, 504] on div "[PERSON_NAME] as replied" at bounding box center [831, 520] width 535 height 19
click at [922, 504] on span at bounding box center [914, 521] width 18 height 18
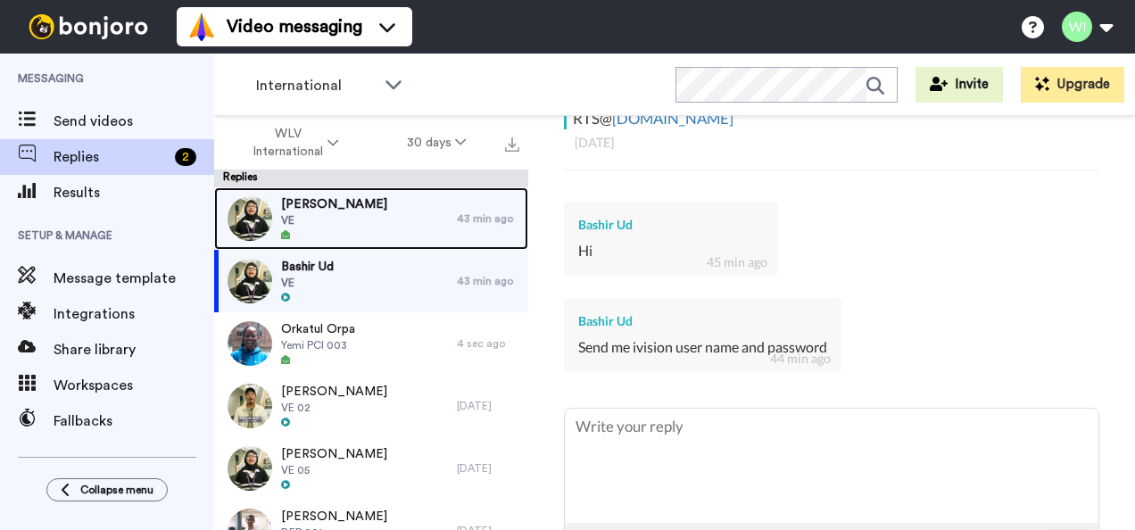
click at [414, 217] on div "Abiodun Kazeem VE" at bounding box center [335, 218] width 243 height 62
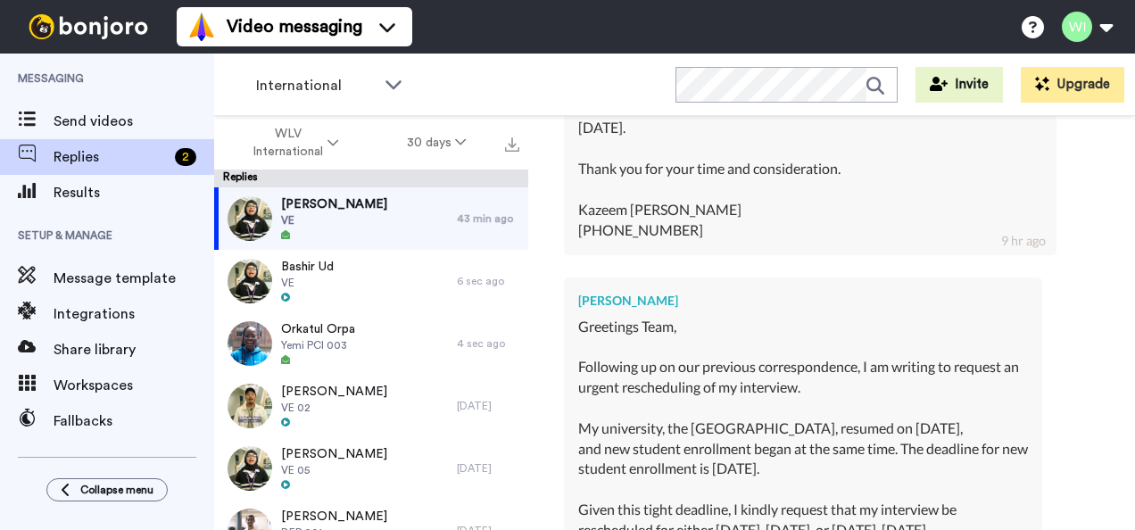
scroll to position [1422, 0]
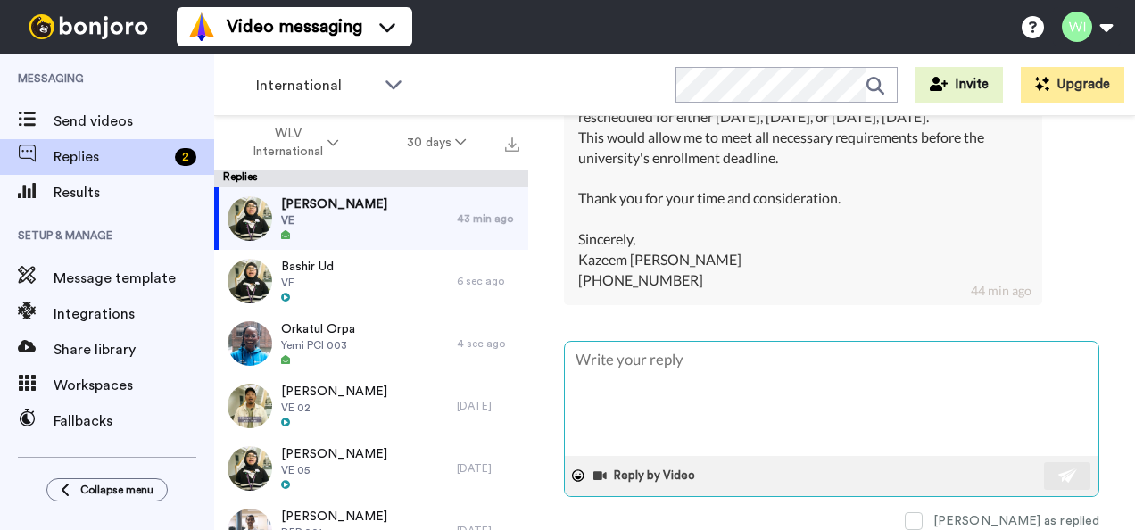
click at [726, 374] on textarea at bounding box center [831, 399] width 533 height 114
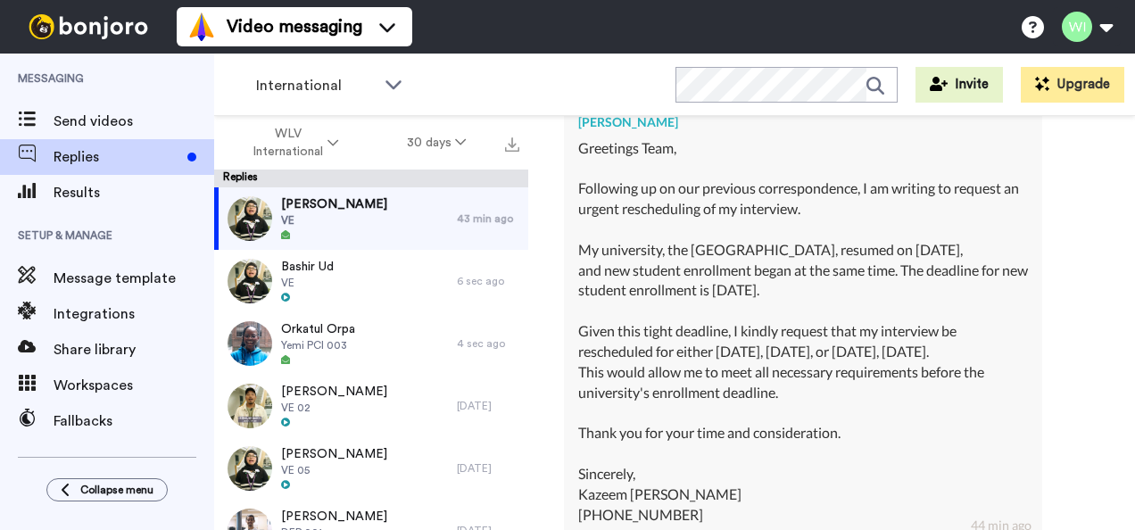
scroll to position [1439, 0]
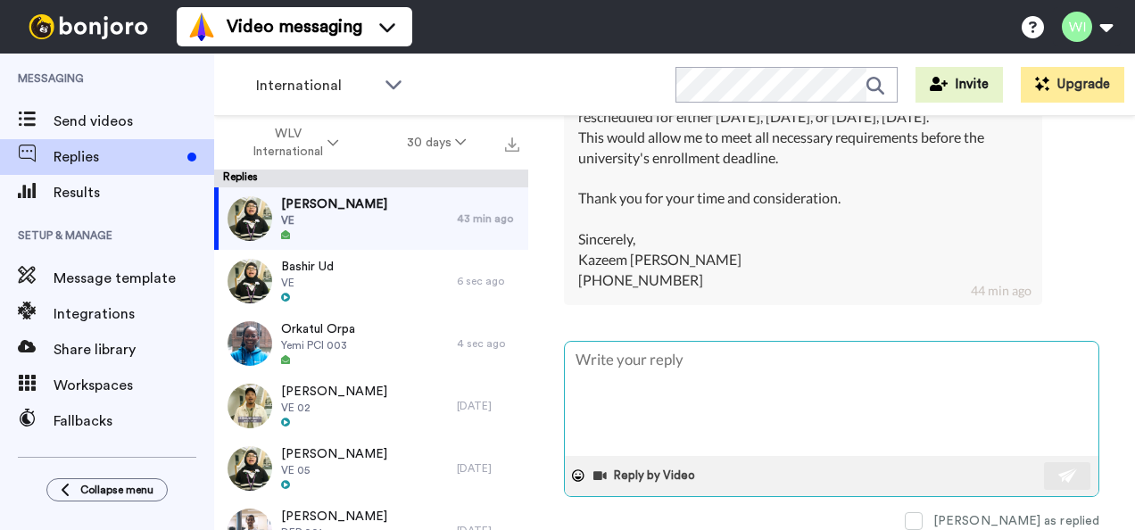
click at [748, 376] on textarea at bounding box center [831, 399] width 533 height 114
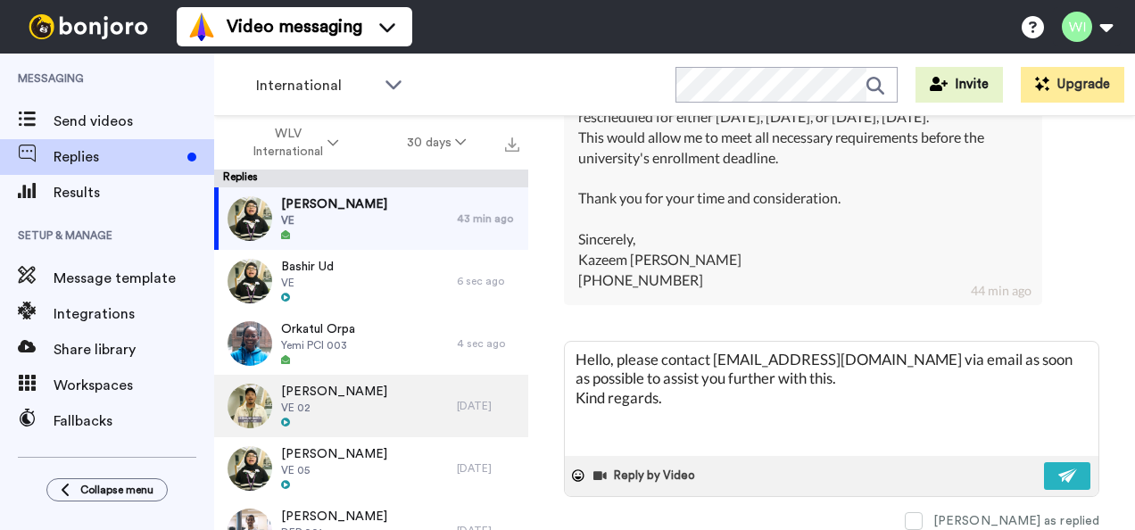
drag, startPoint x: 673, startPoint y: 391, endPoint x: 514, endPoint y: 401, distance: 159.2
click at [514, 400] on div "WLV International 30 days Replies Abiodun Kazeem VE 43 min ago Bashir Ud VE 6 s…" at bounding box center [674, 354] width 921 height 476
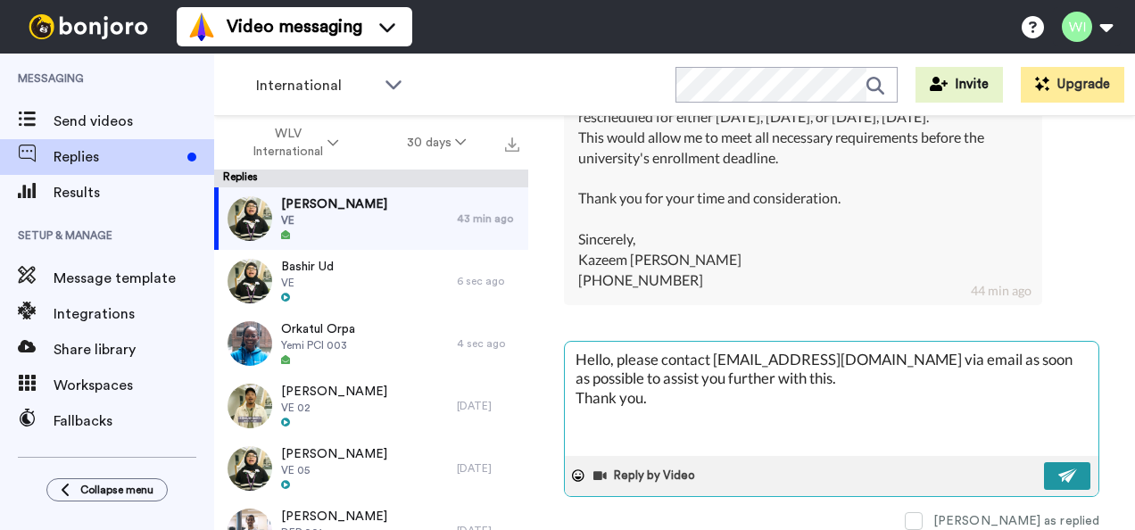
click at [922, 466] on button at bounding box center [1067, 476] width 46 height 28
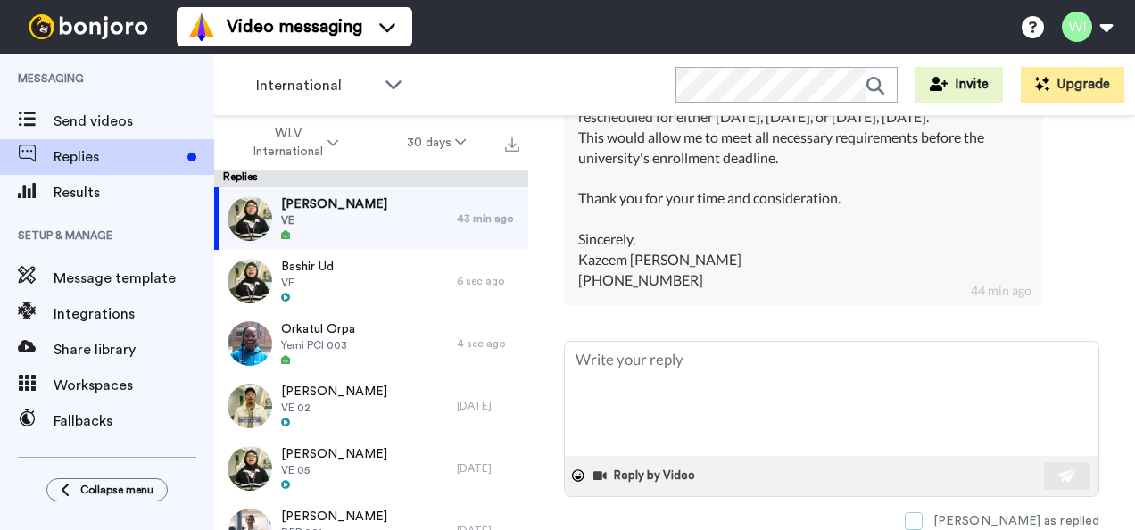
click at [922, 504] on span at bounding box center [914, 521] width 18 height 18
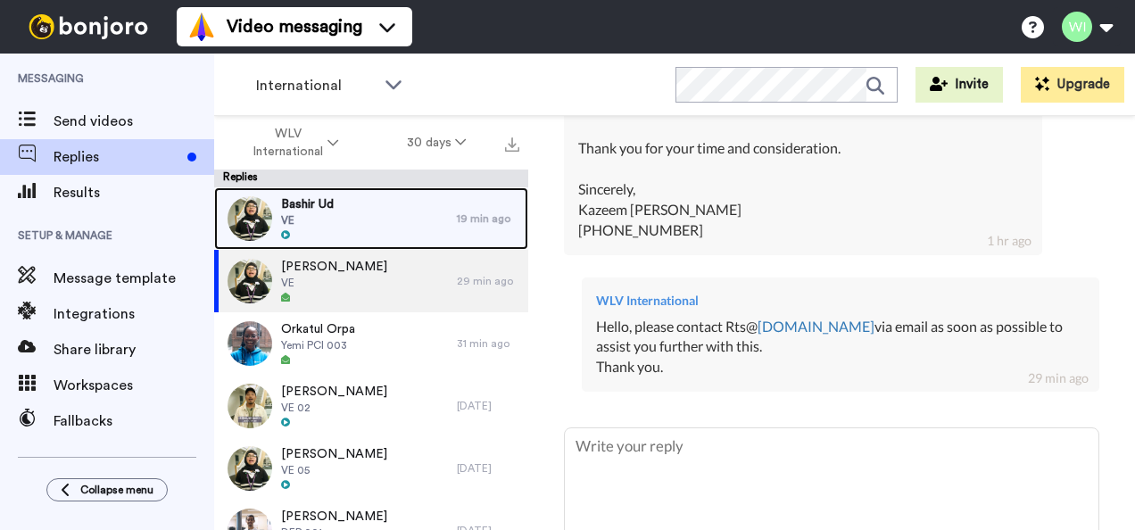
click at [457, 224] on div "19 min ago" at bounding box center [488, 218] width 62 height 14
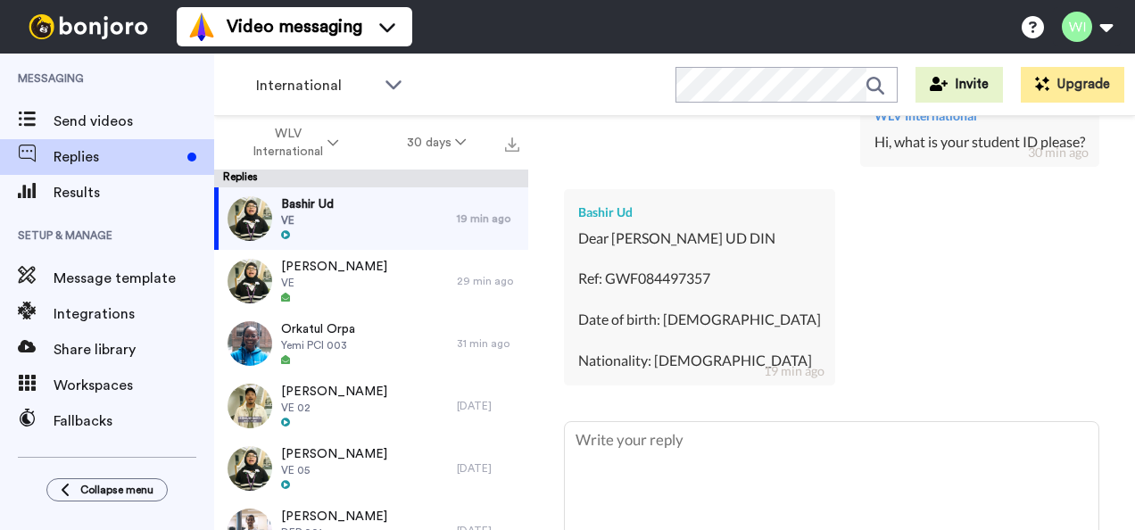
scroll to position [801, 0]
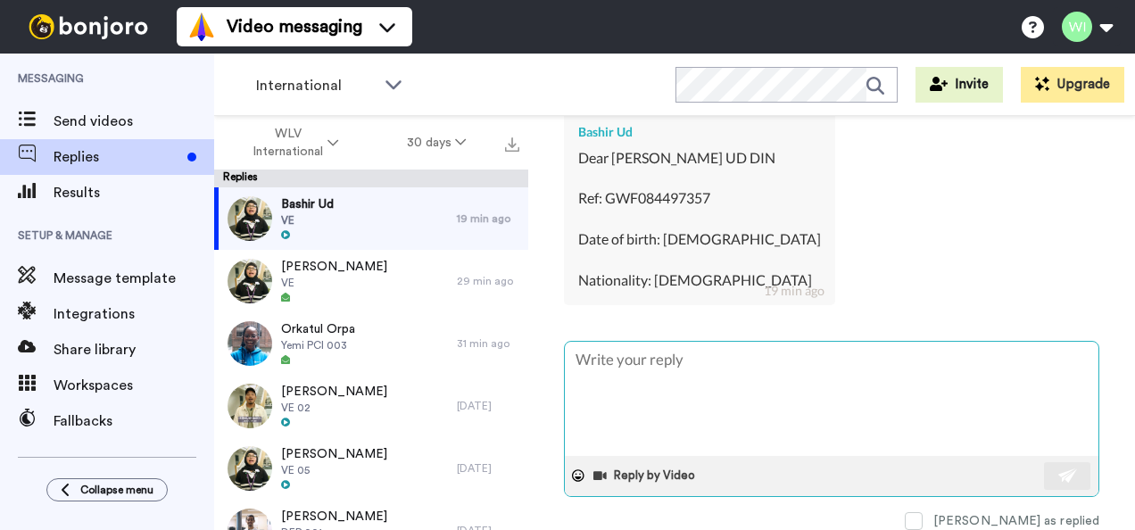
click at [689, 377] on textarea at bounding box center [831, 399] width 533 height 114
click at [922, 467] on button at bounding box center [1067, 476] width 46 height 28
click at [922, 504] on label "[PERSON_NAME] as replied" at bounding box center [1002, 521] width 194 height 18
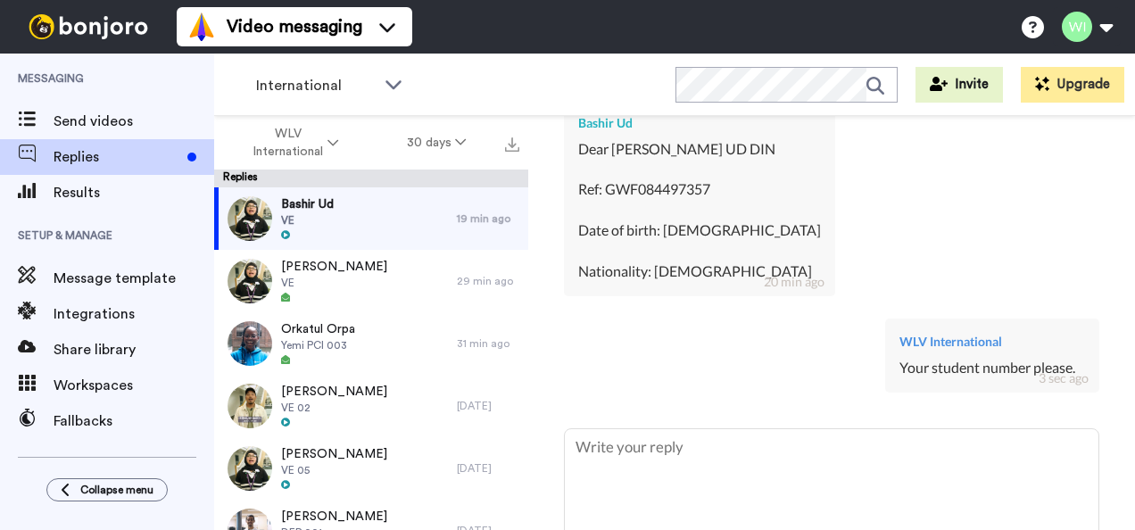
scroll to position [444, 0]
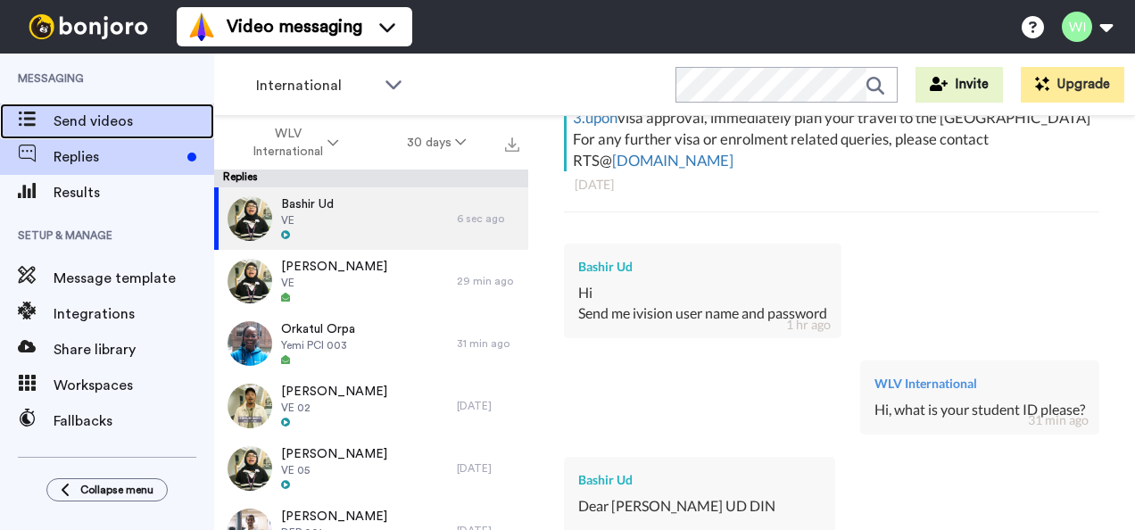
click at [145, 128] on span "Send videos" at bounding box center [134, 121] width 161 height 21
